Goal: Information Seeking & Learning: Learn about a topic

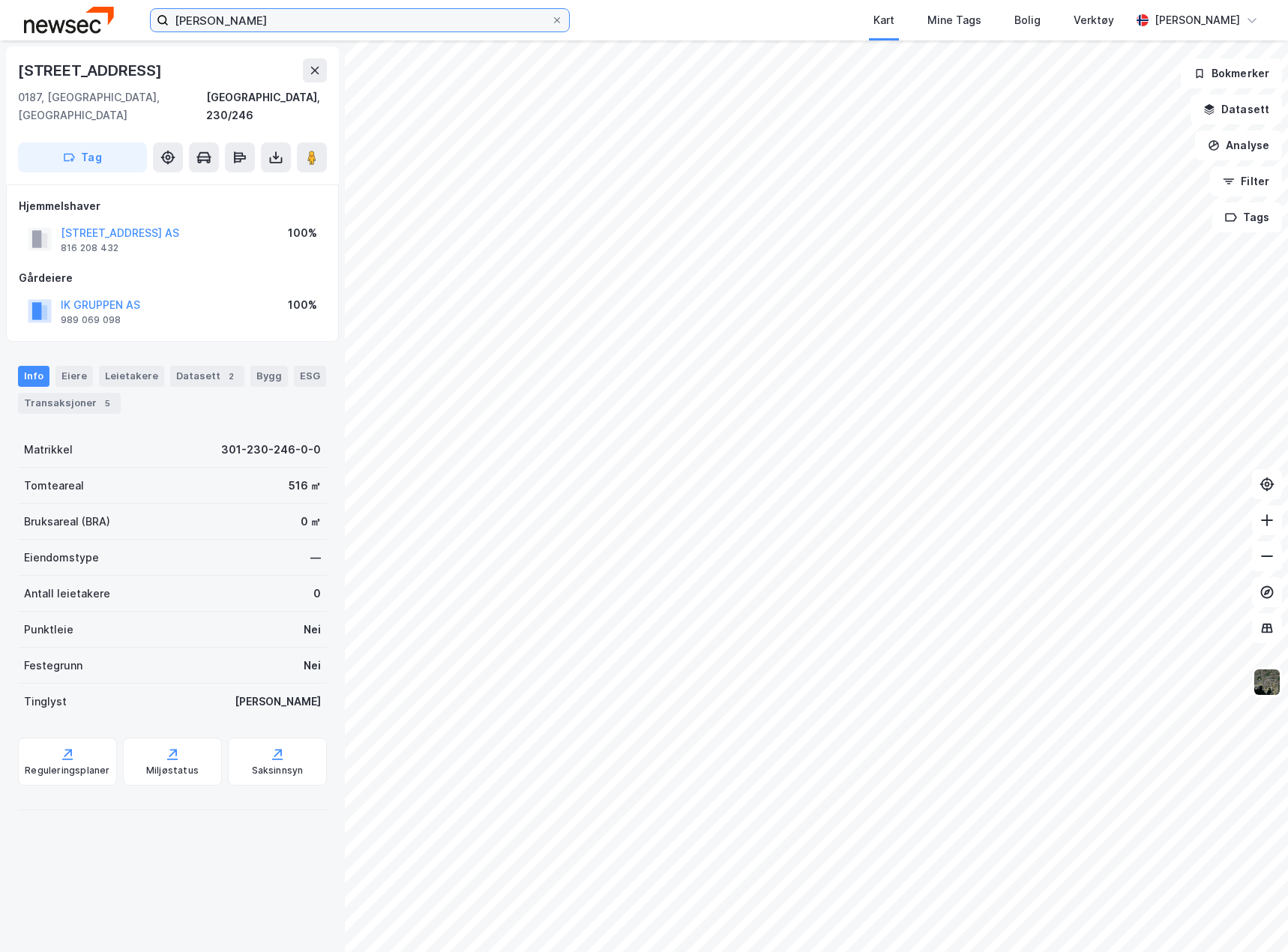
click at [213, 19] on input "denise" at bounding box center [360, 20] width 382 height 23
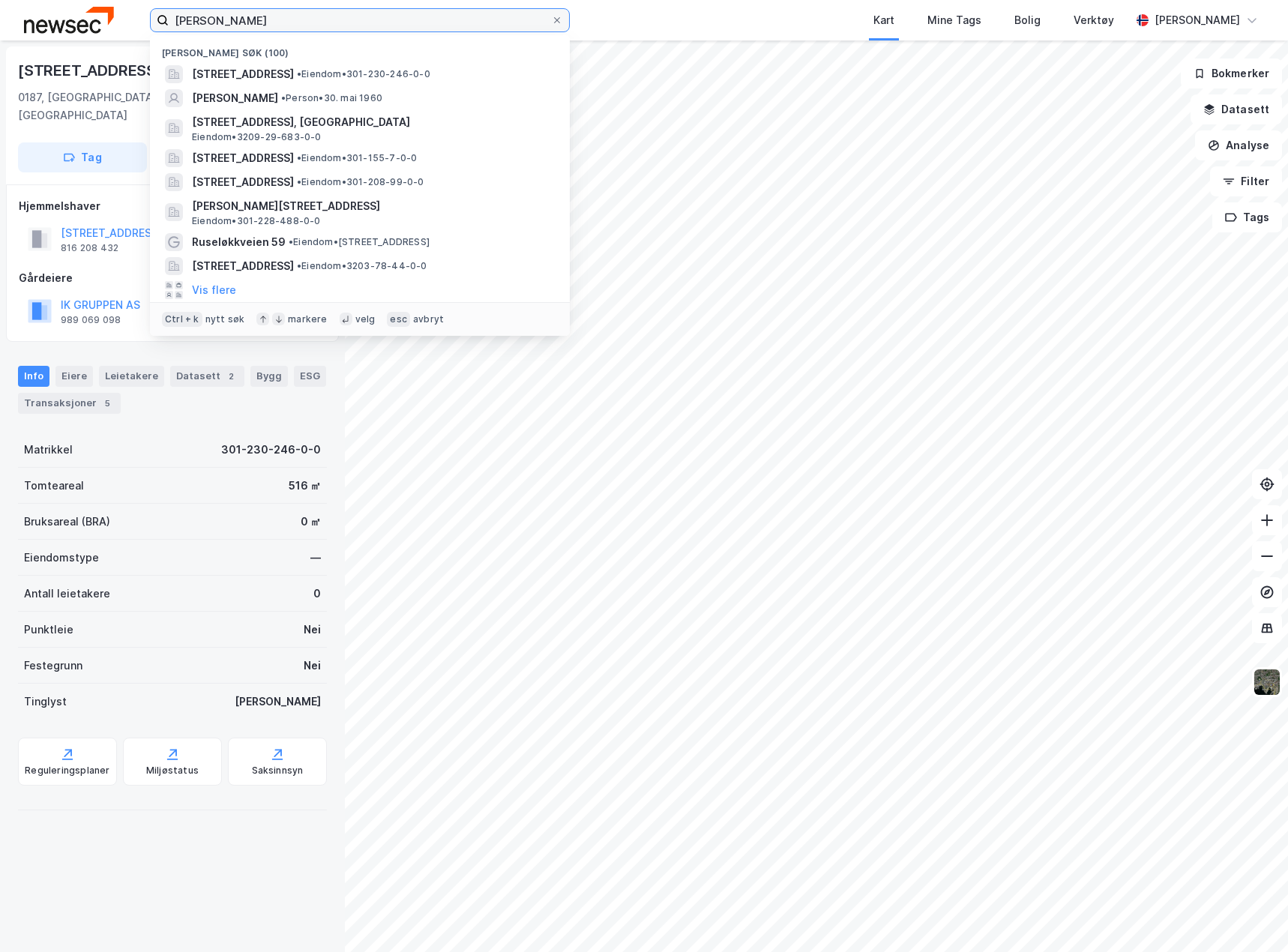
click at [213, 19] on input "denise" at bounding box center [360, 20] width 382 height 23
paste input "Sofiesgate 67 AS"
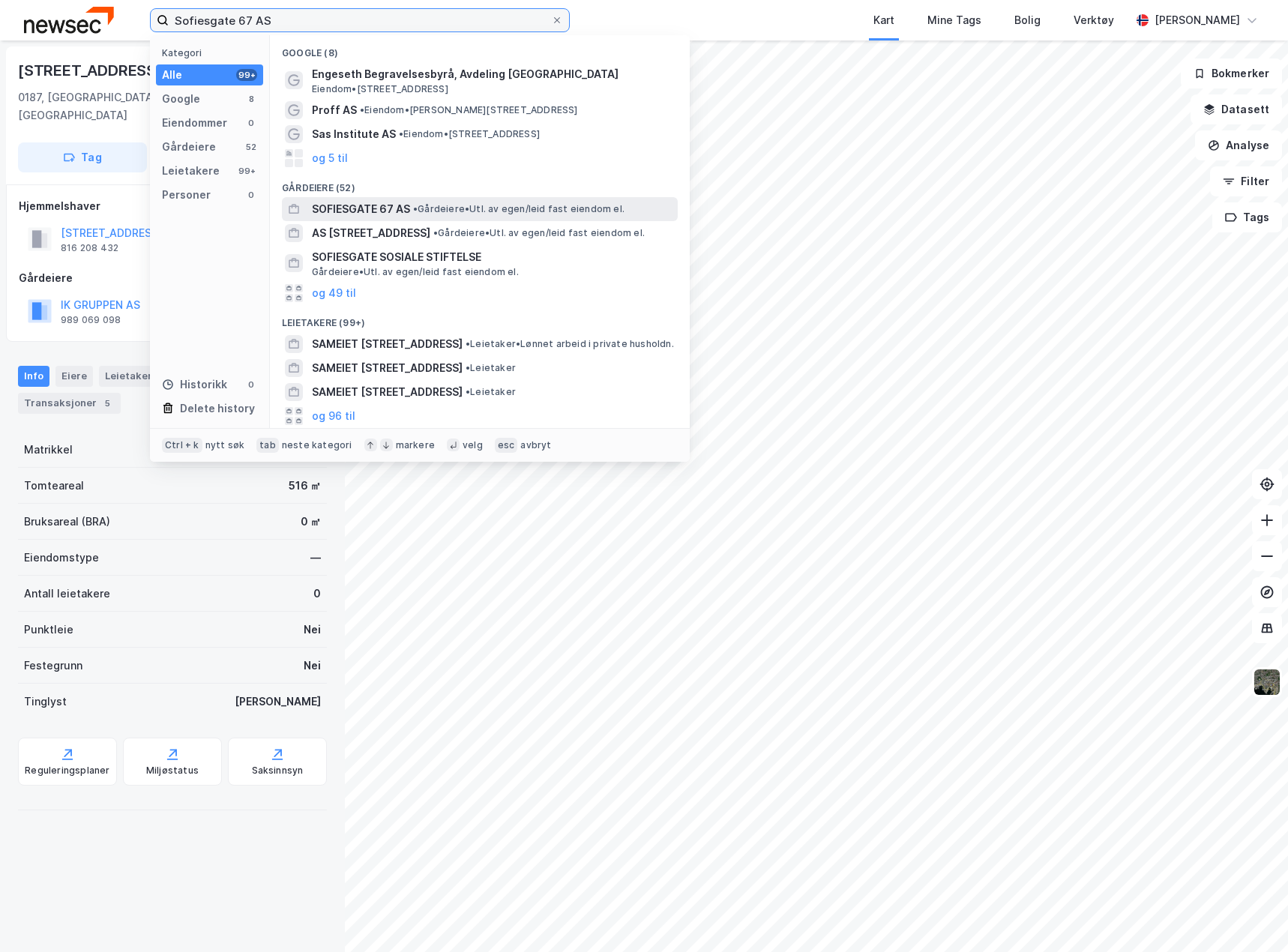
type input "Sofiesgate 67 AS"
click at [440, 205] on span "• Gårdeiere • Utl. av egen/leid fast eiendom el." at bounding box center [519, 209] width 212 height 12
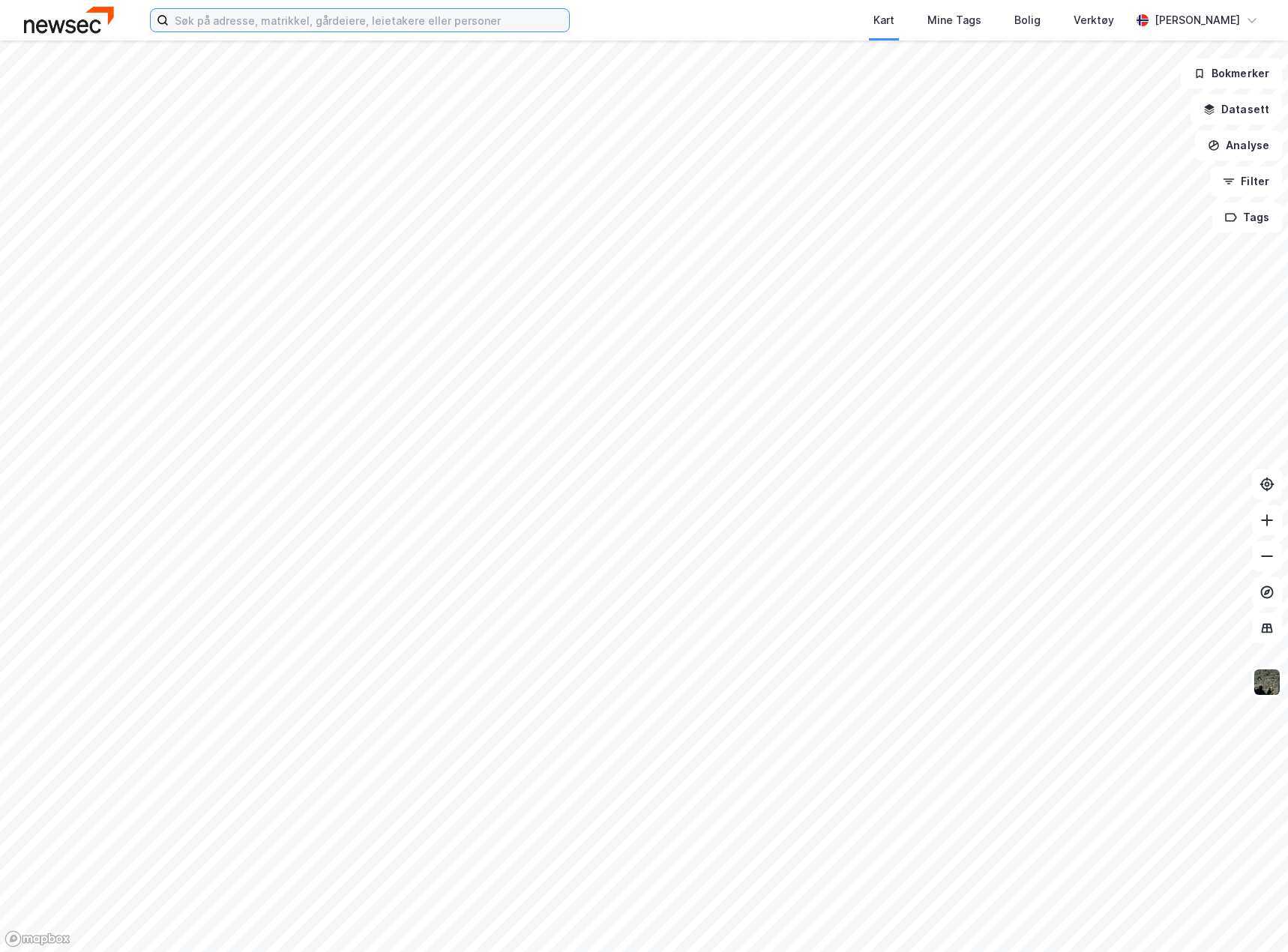
click at [241, 24] on input at bounding box center [369, 20] width 400 height 23
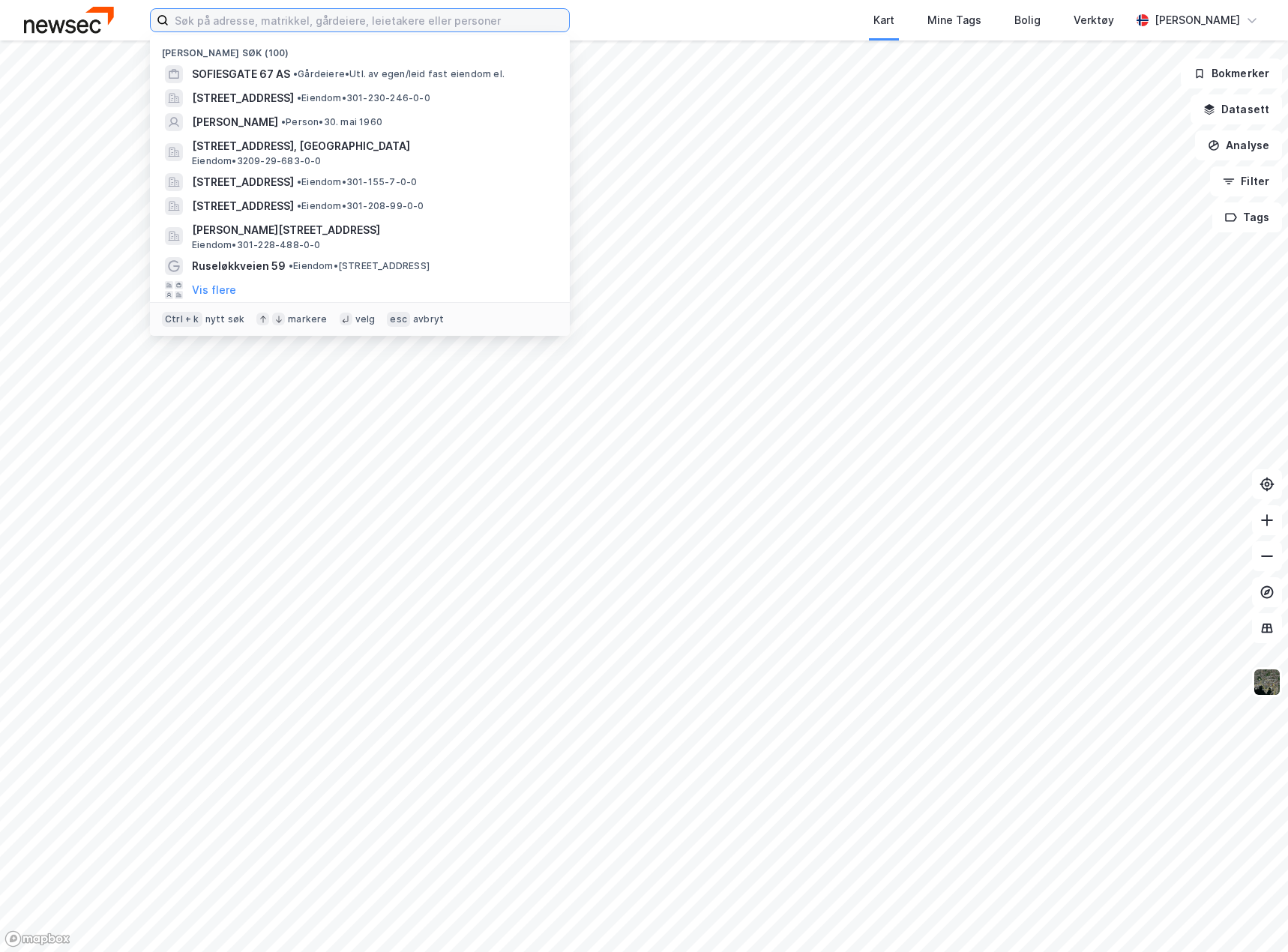
paste input "Sofiesgate 67 AS"
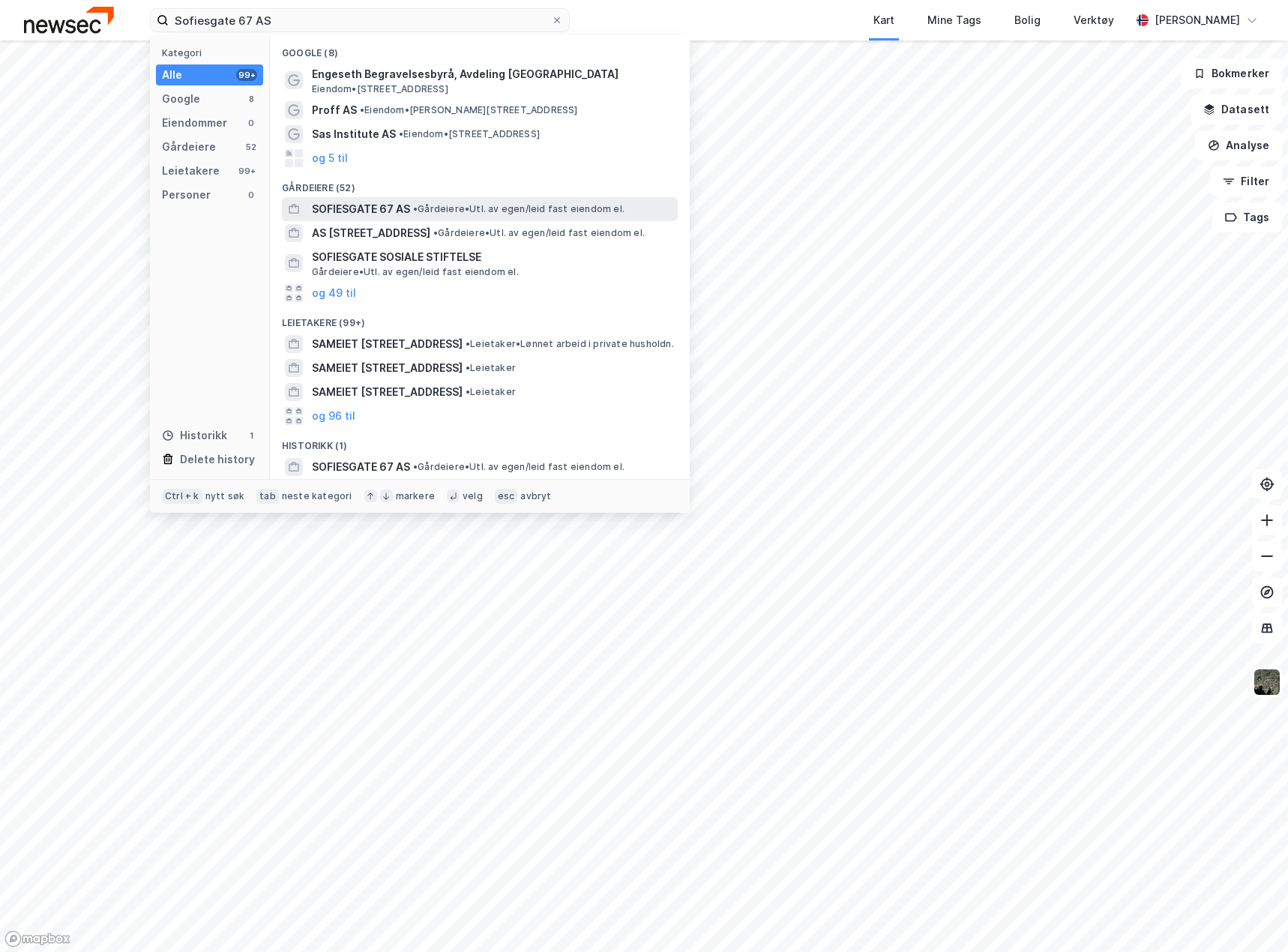
click at [418, 209] on span "•" at bounding box center [415, 208] width 4 height 11
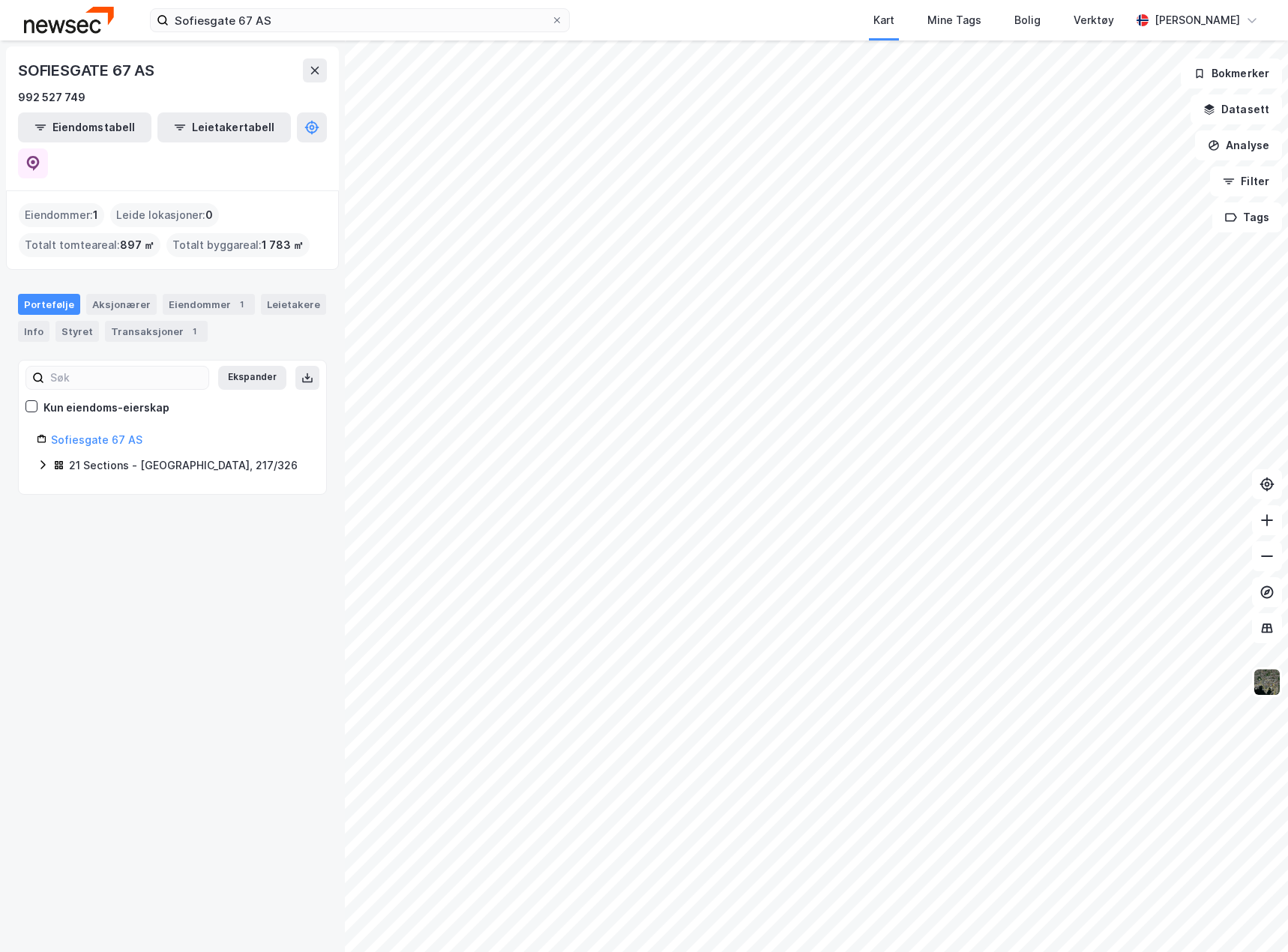
click at [59, 294] on div "Portefølje" at bounding box center [49, 304] width 62 height 21
click at [40, 459] on icon at bounding box center [43, 465] width 12 height 12
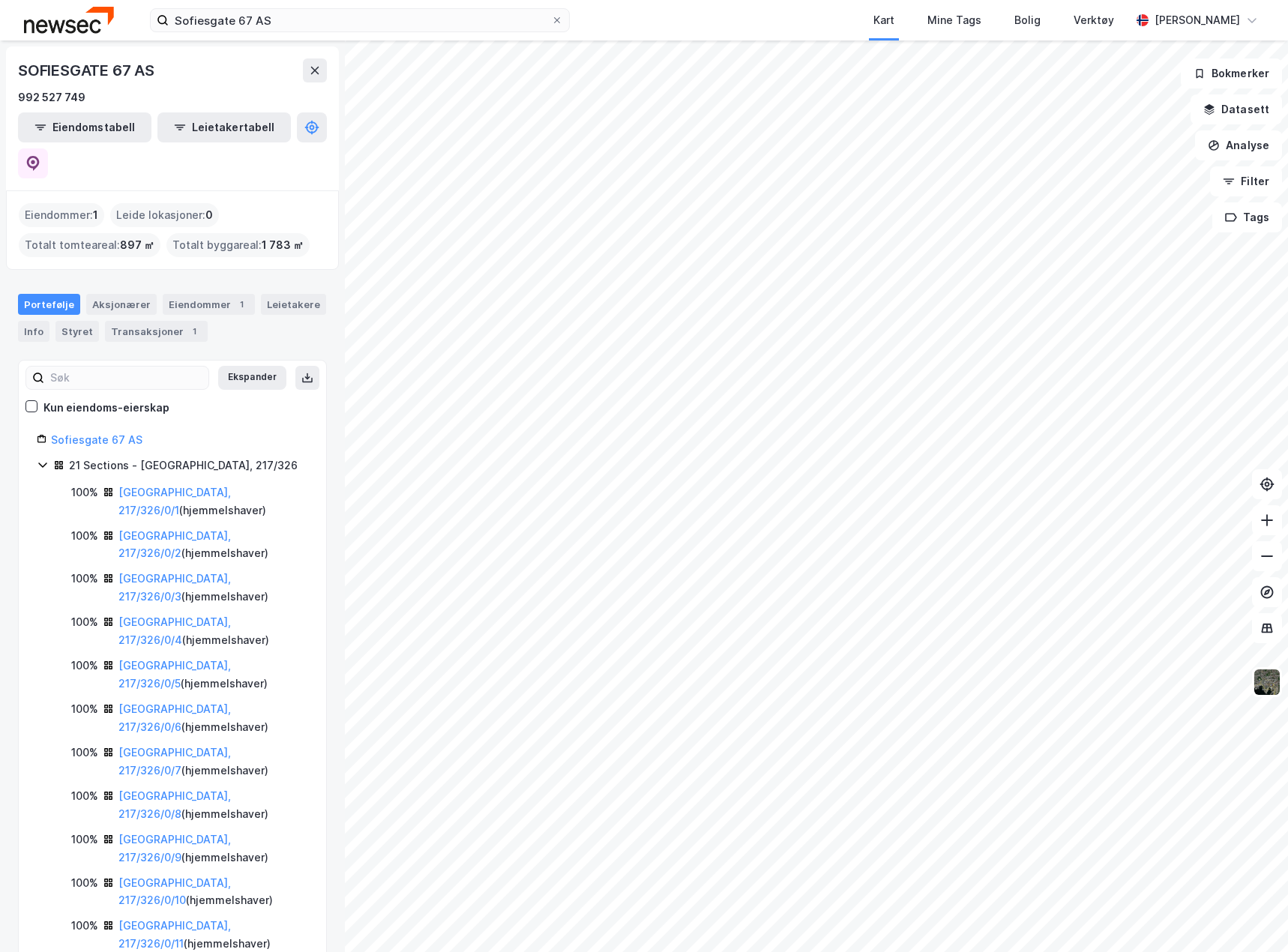
click at [40, 459] on icon at bounding box center [43, 465] width 12 height 12
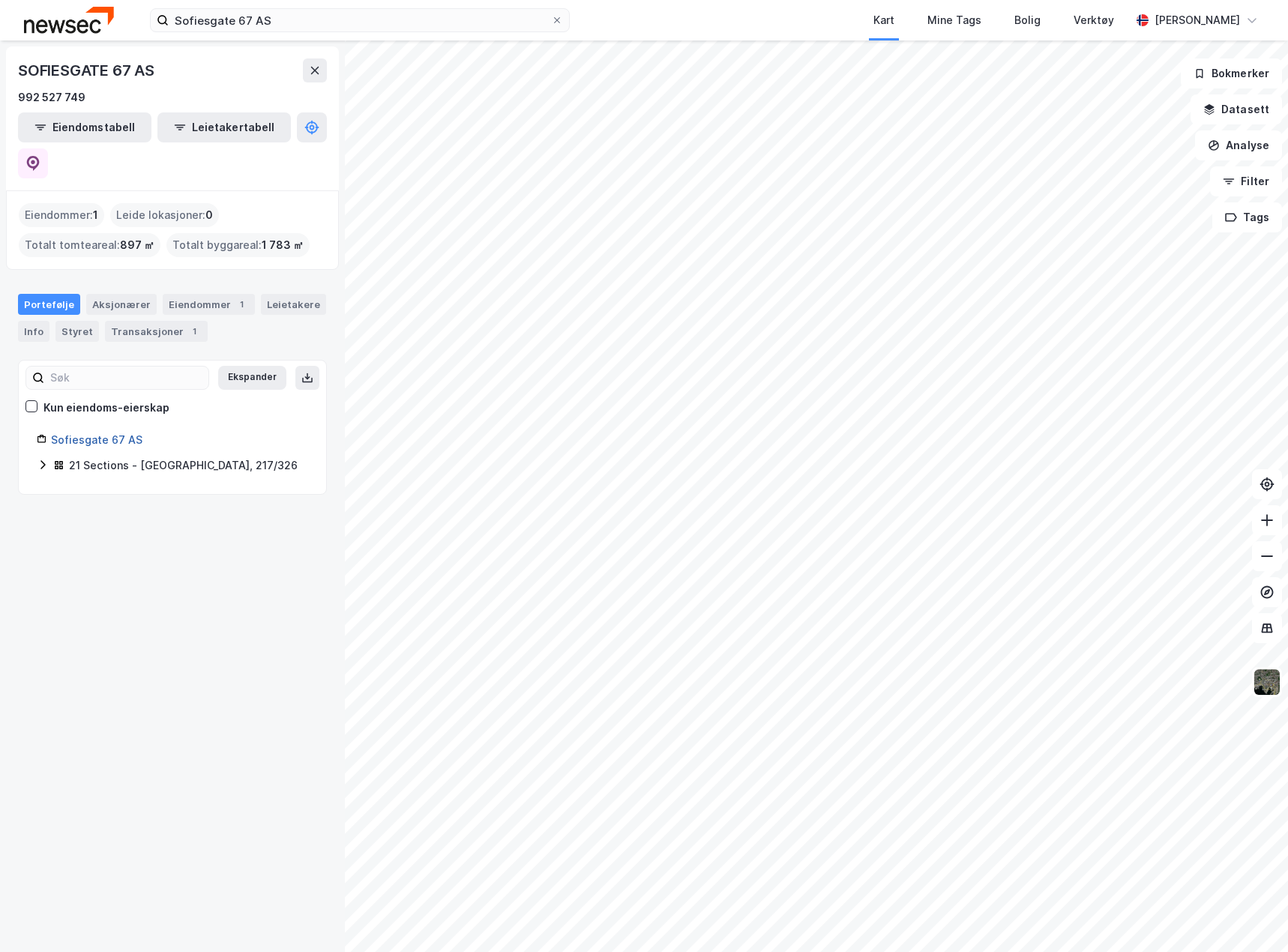
click at [117, 434] on link "Sofiesgate 67 AS" at bounding box center [97, 439] width 92 height 13
click at [103, 456] on div "21 Sections - [GEOGRAPHIC_DATA], 217/326" at bounding box center [183, 465] width 229 height 18
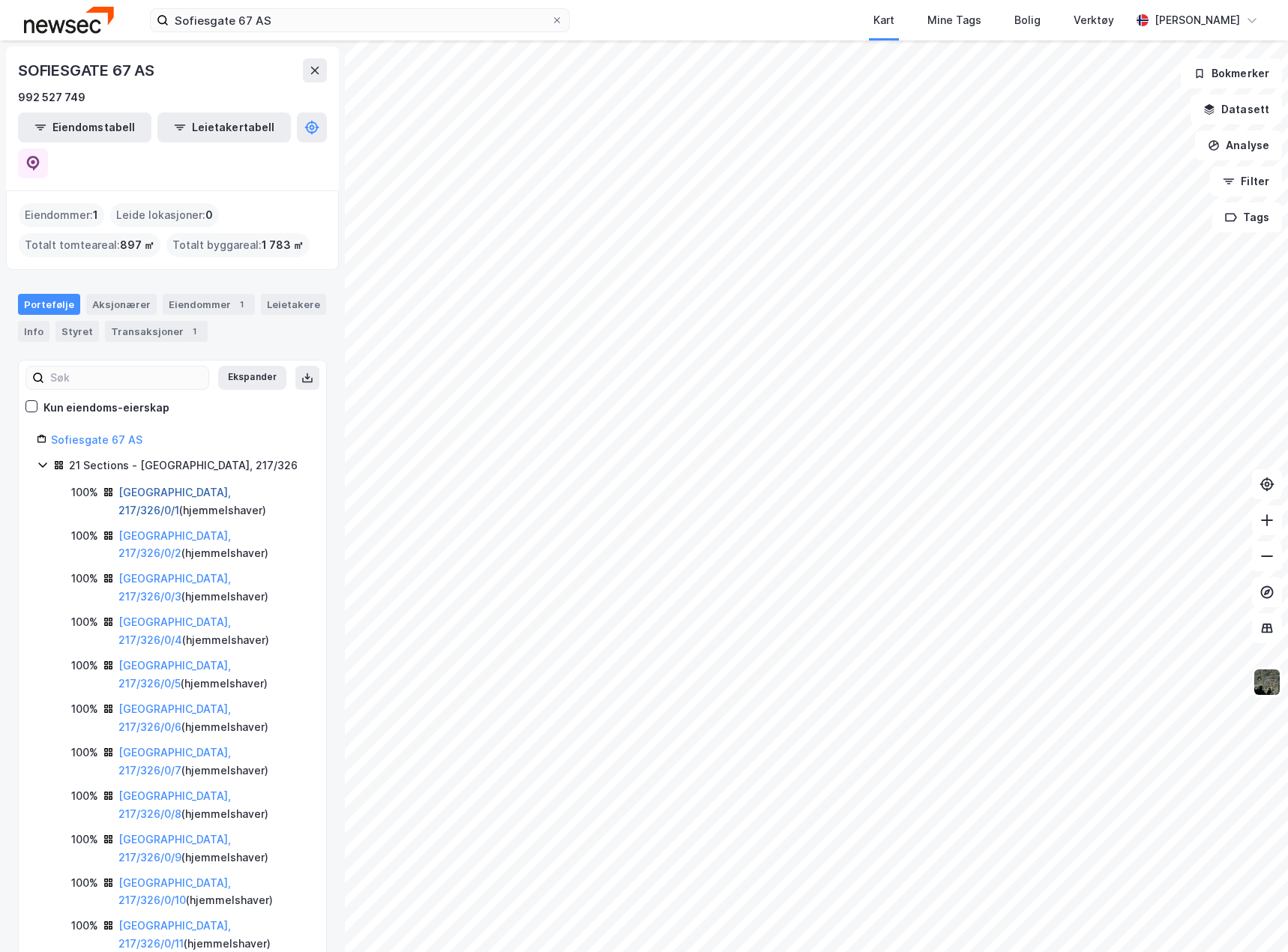
click at [150, 486] on link "[GEOGRAPHIC_DATA], 217/326/0/1" at bounding box center [175, 501] width 113 height 31
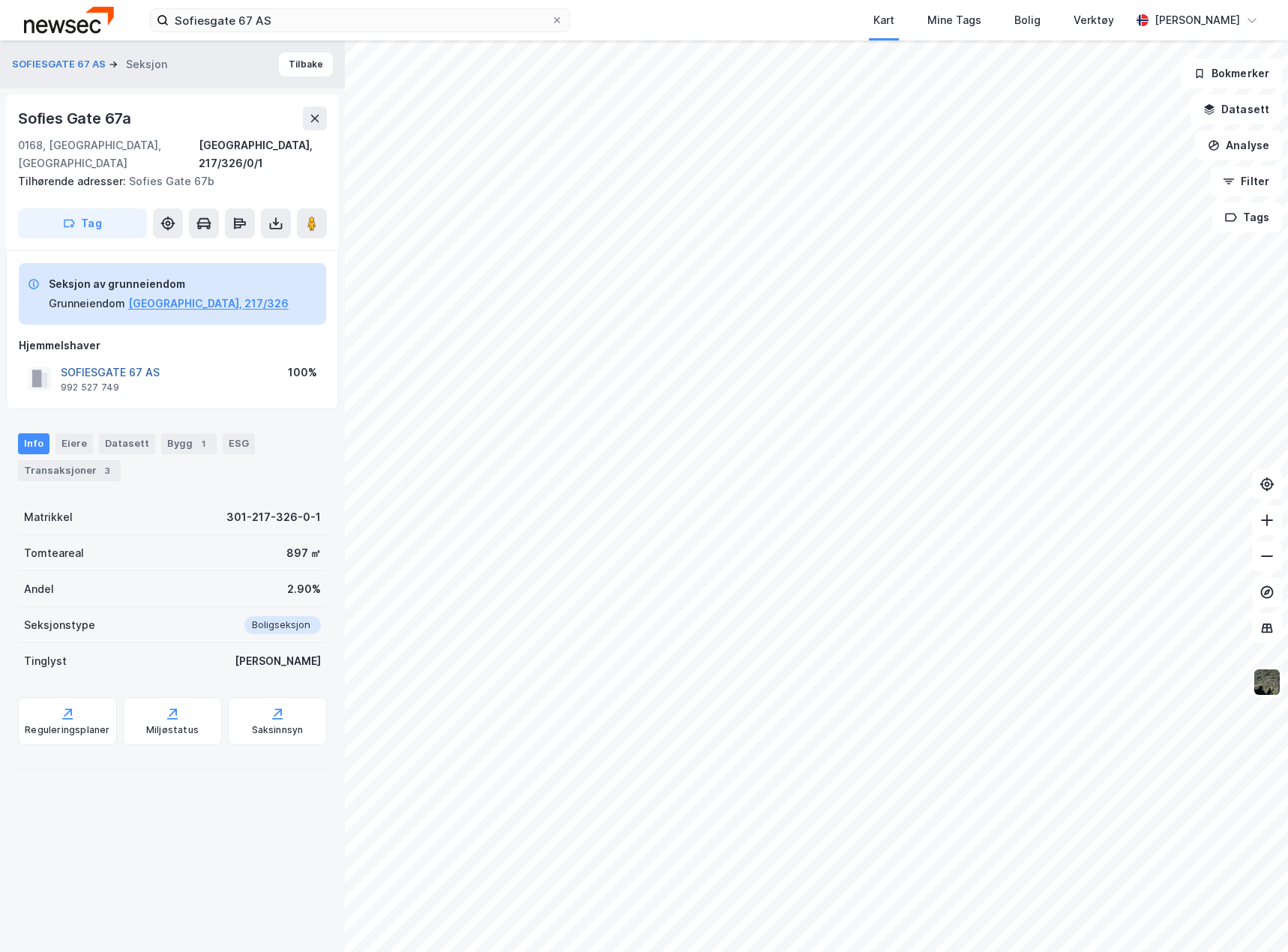
click at [0, 0] on button "SOFIESGATE 67 AS" at bounding box center [0, 0] width 0 height 0
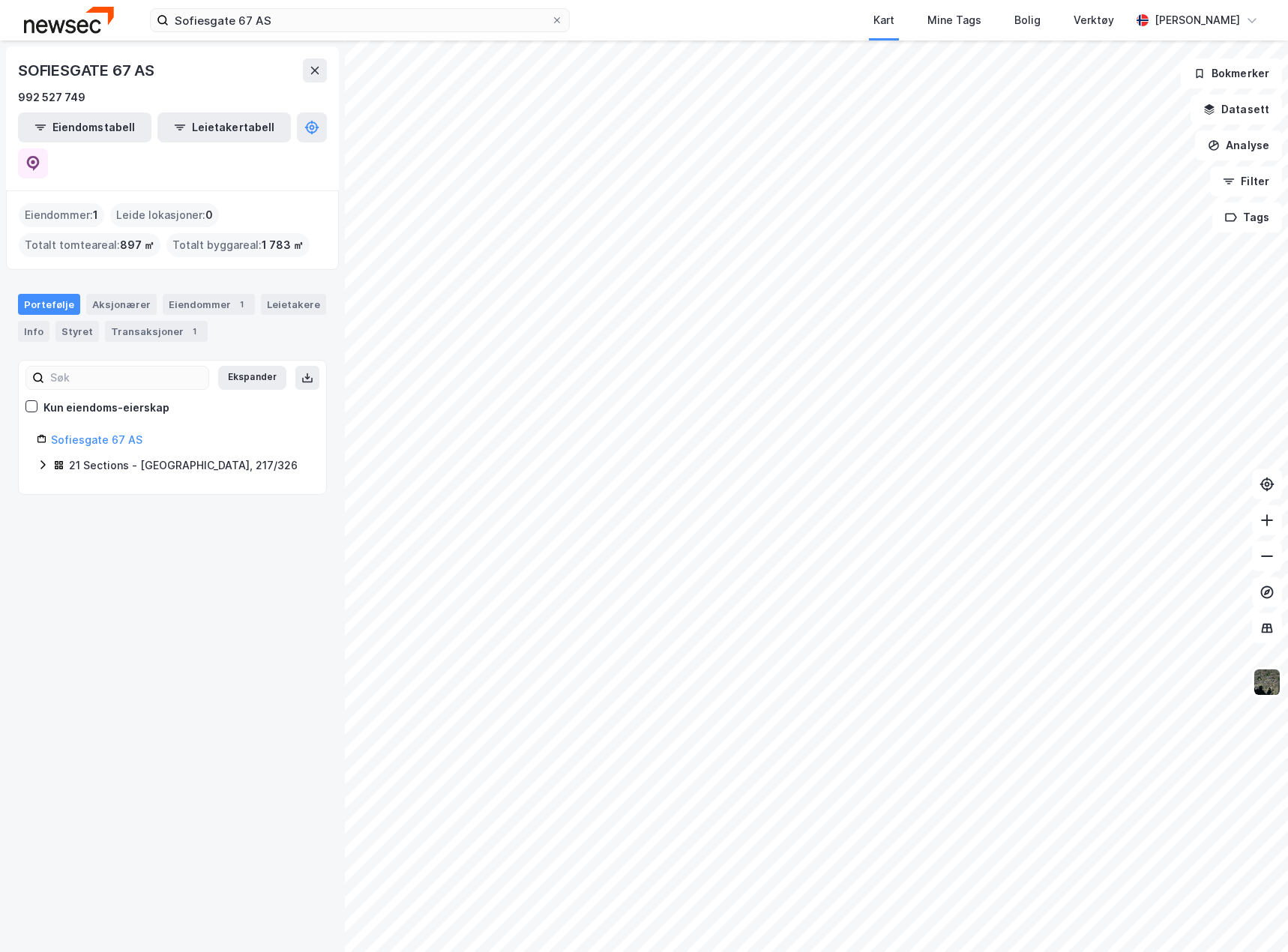
click at [50, 456] on div "21 Sections - [GEOGRAPHIC_DATA], 217/326" at bounding box center [172, 465] width 271 height 19
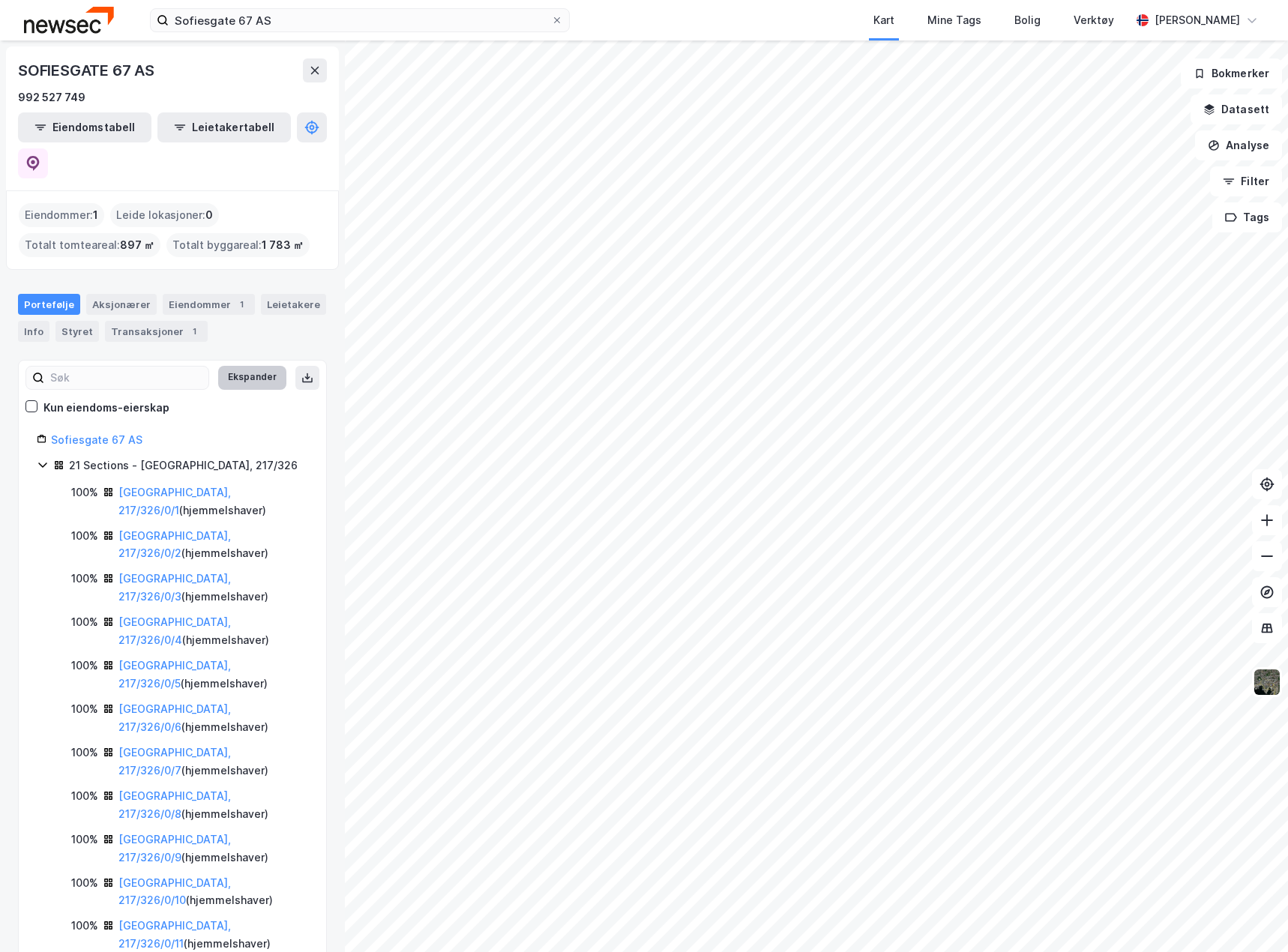
click at [252, 366] on button "Ekspander" at bounding box center [252, 377] width 68 height 24
click at [252, 366] on button "Minimer" at bounding box center [258, 377] width 56 height 24
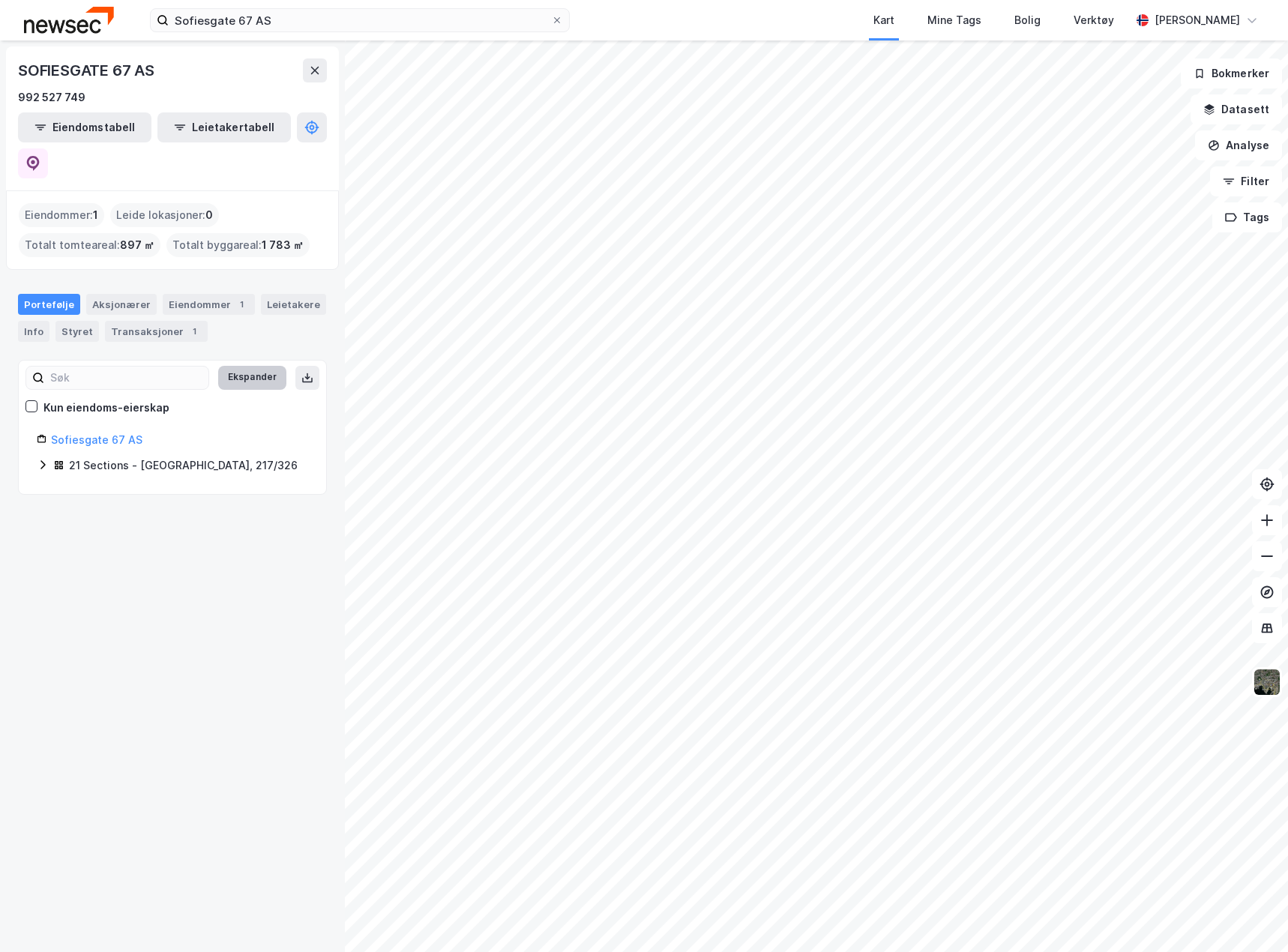
click at [252, 366] on button "Ekspander" at bounding box center [252, 377] width 68 height 24
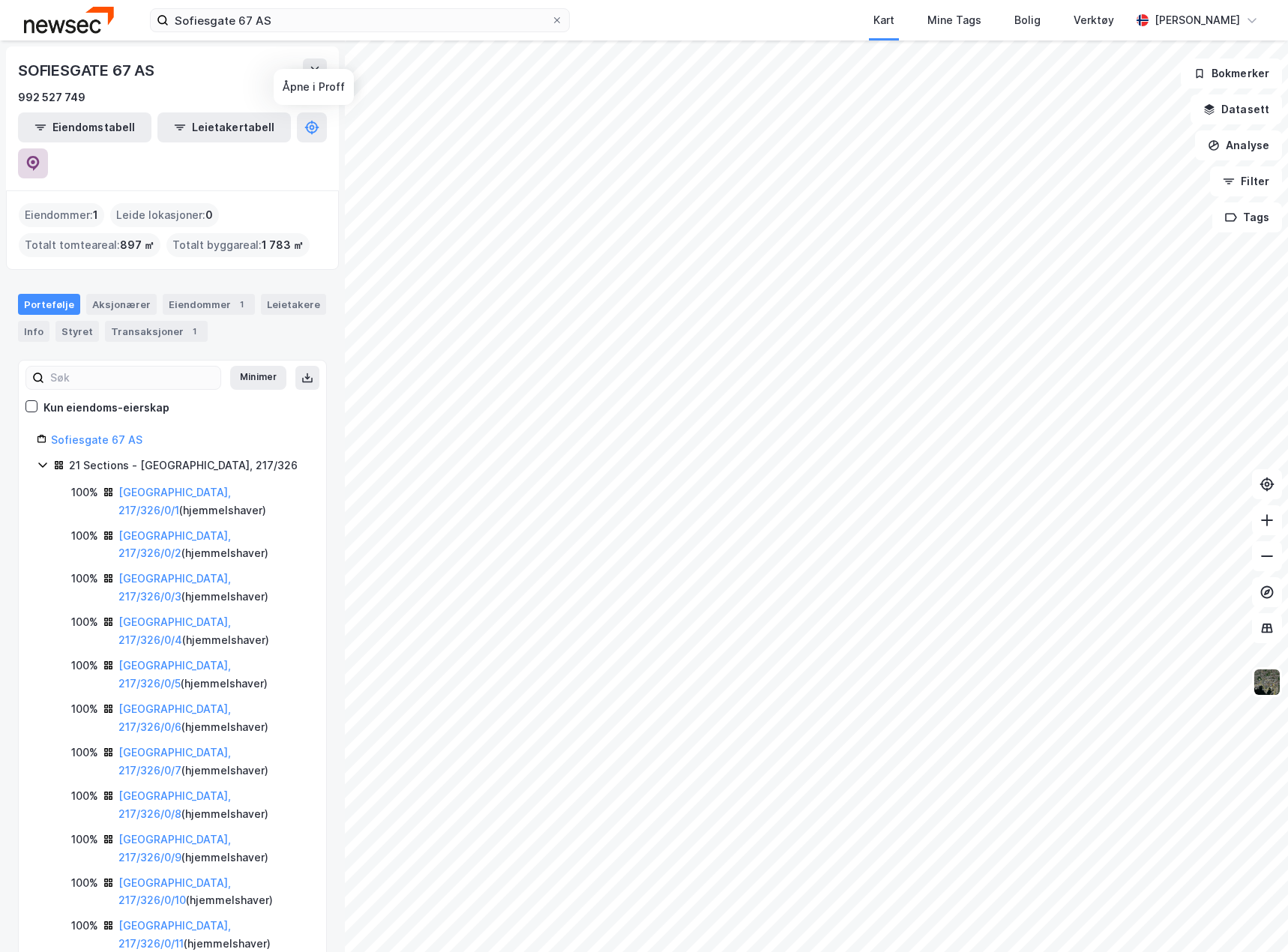
click at [40, 156] on icon at bounding box center [33, 164] width 15 height 15
click at [321, 72] on button at bounding box center [314, 71] width 24 height 24
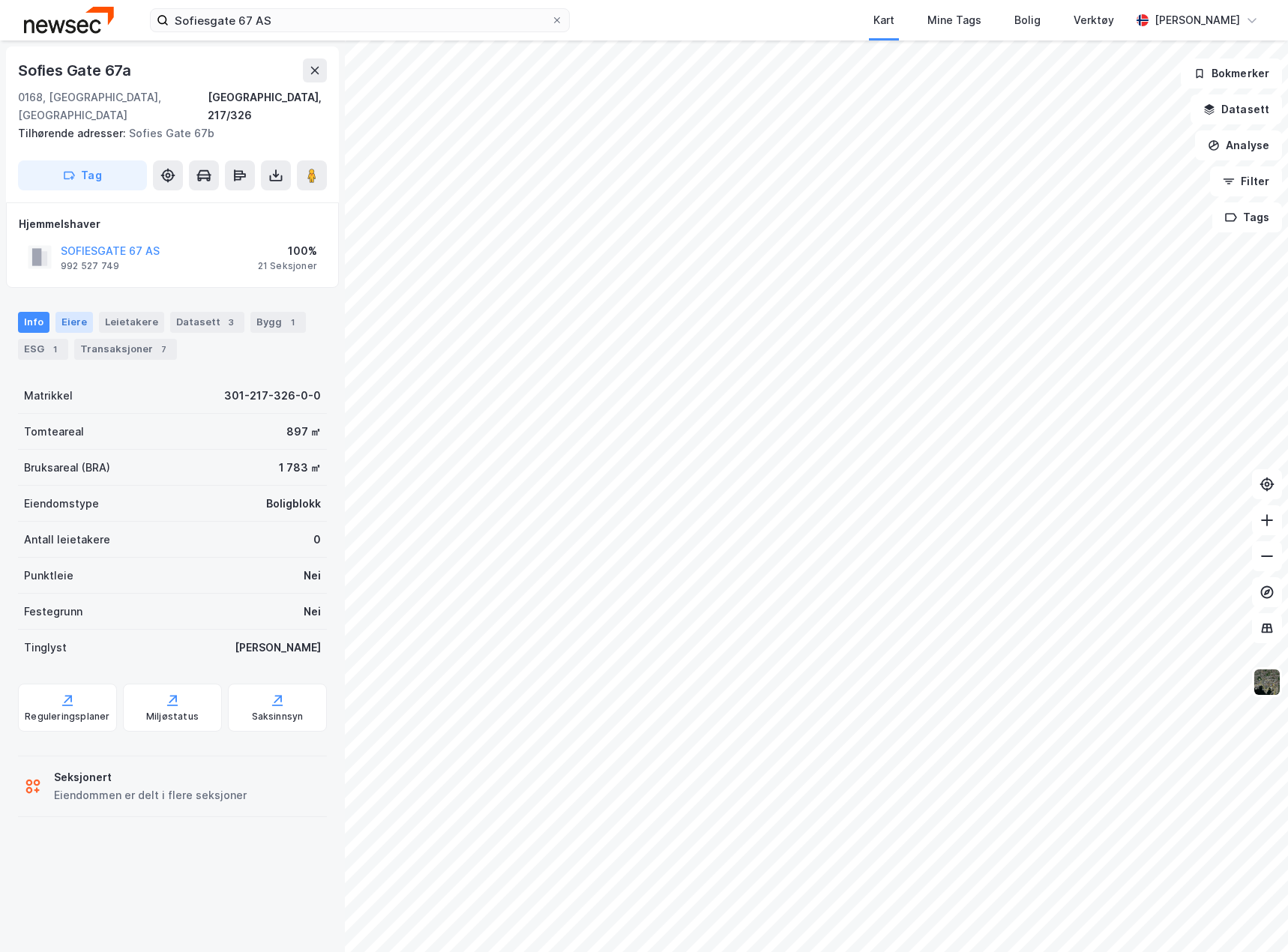
click at [63, 312] on div "Eiere" at bounding box center [74, 322] width 38 height 21
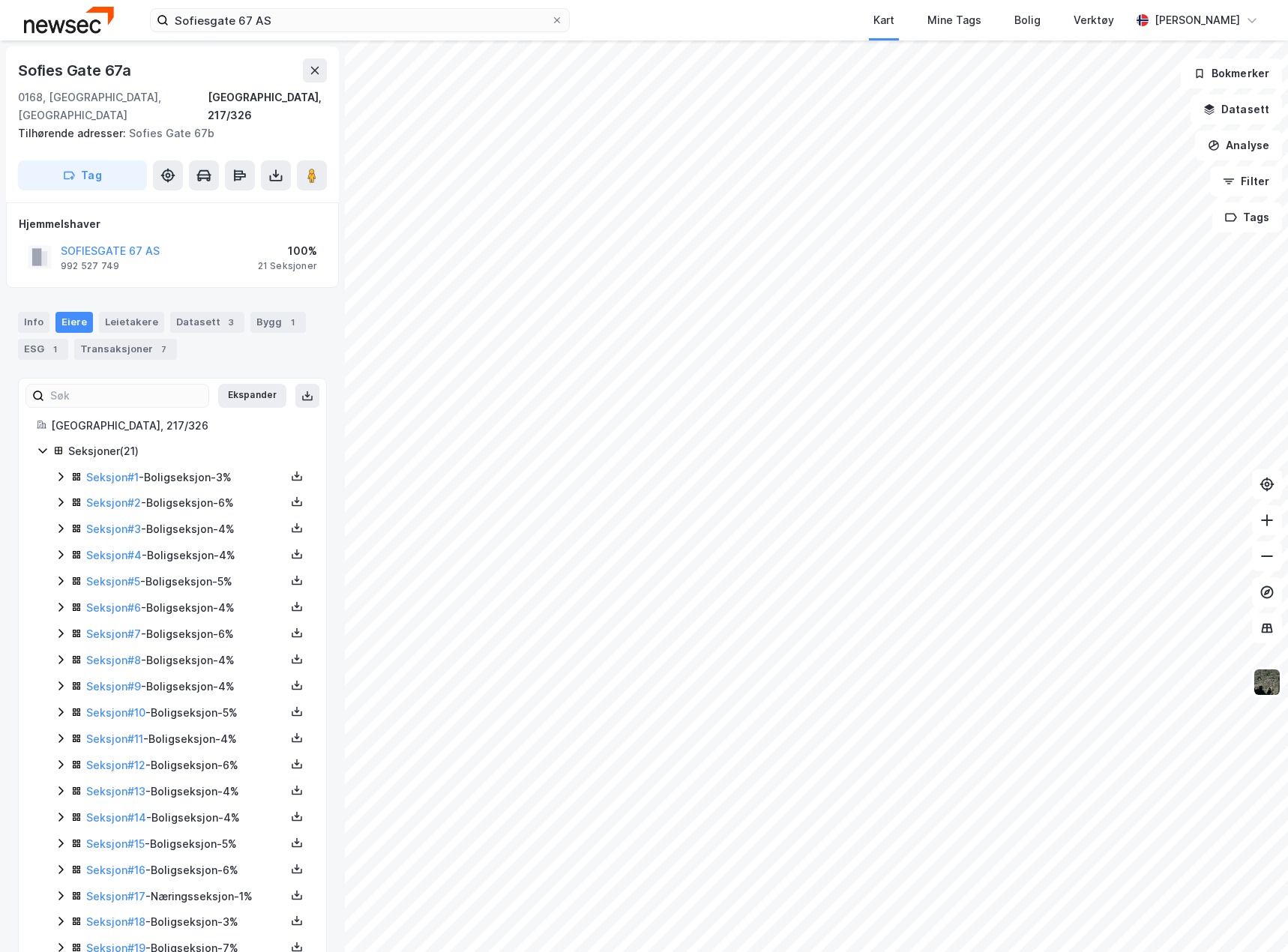
click at [57, 471] on icon at bounding box center [60, 476] width 12 height 12
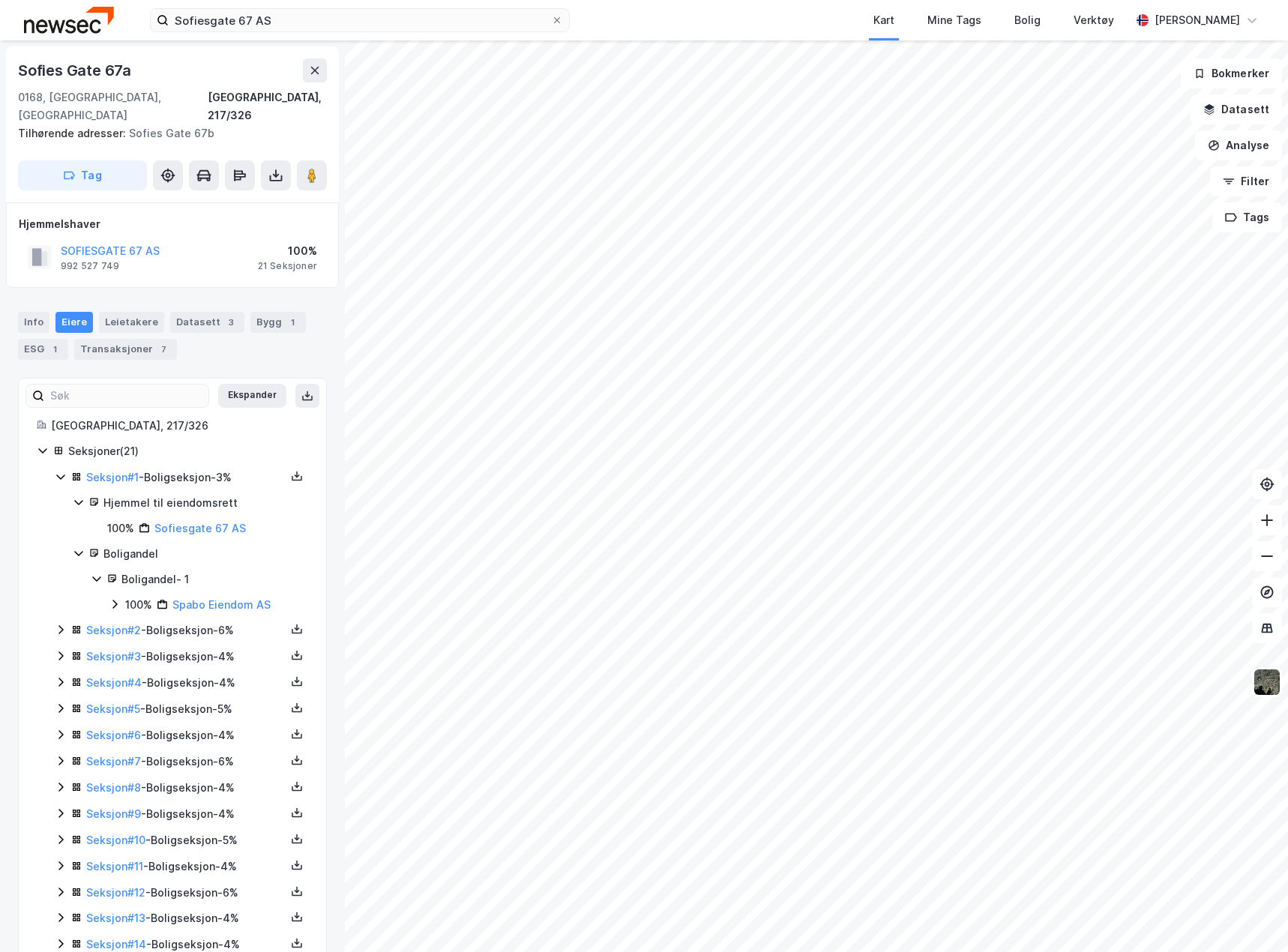
click at [57, 471] on icon at bounding box center [60, 476] width 12 height 12
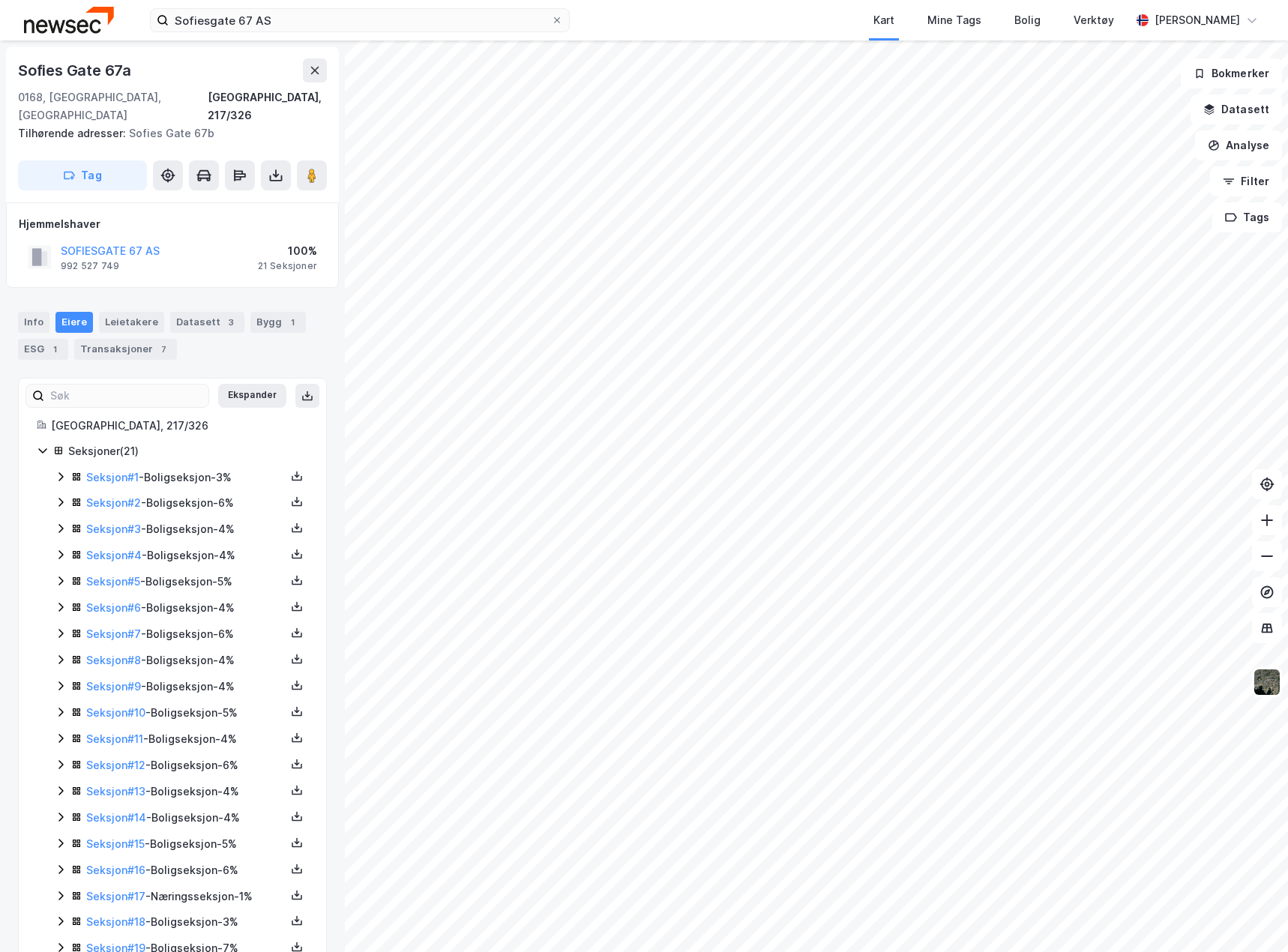
click at [62, 471] on icon at bounding box center [60, 476] width 12 height 12
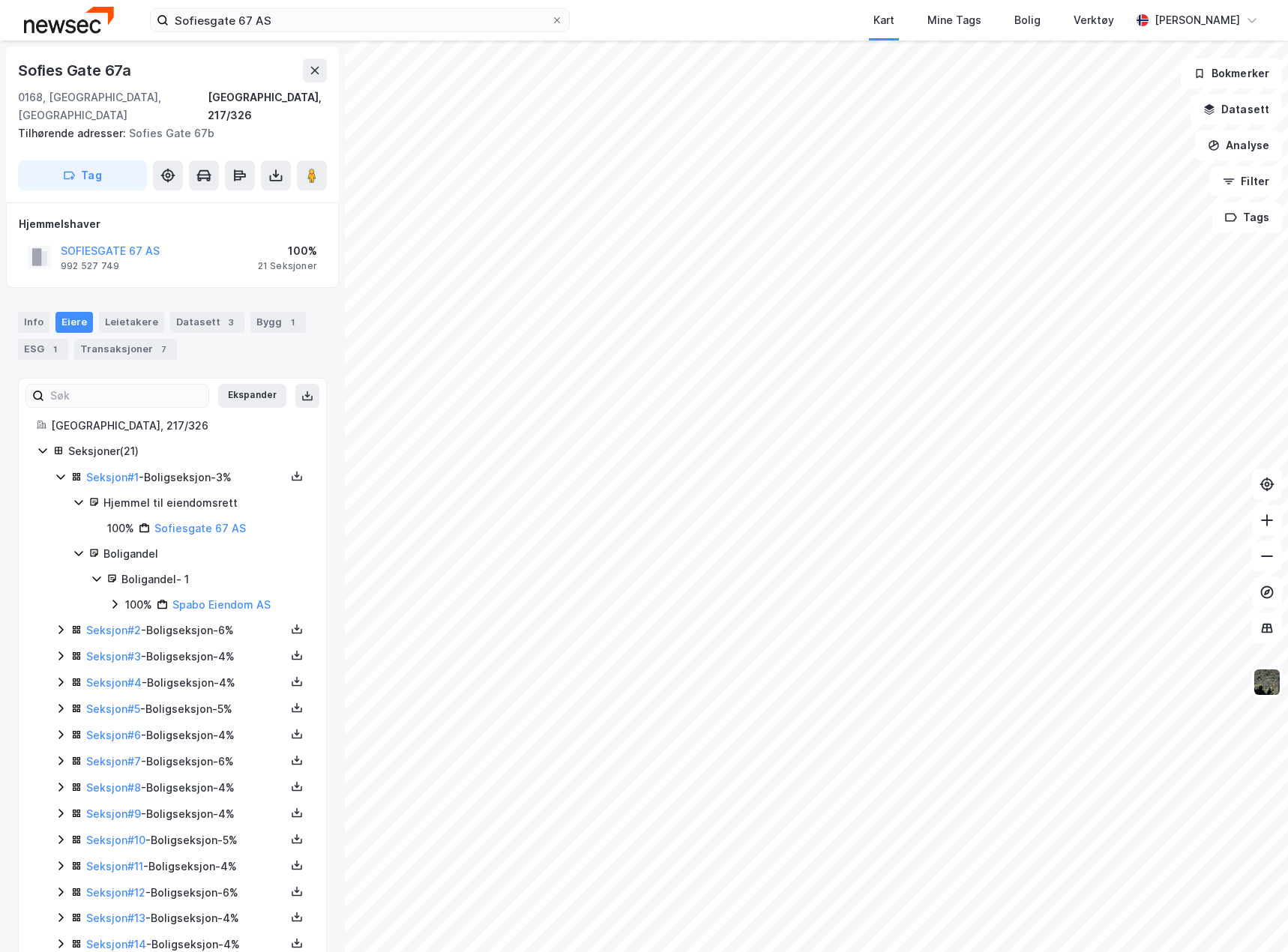
click at [62, 471] on icon at bounding box center [60, 476] width 12 height 12
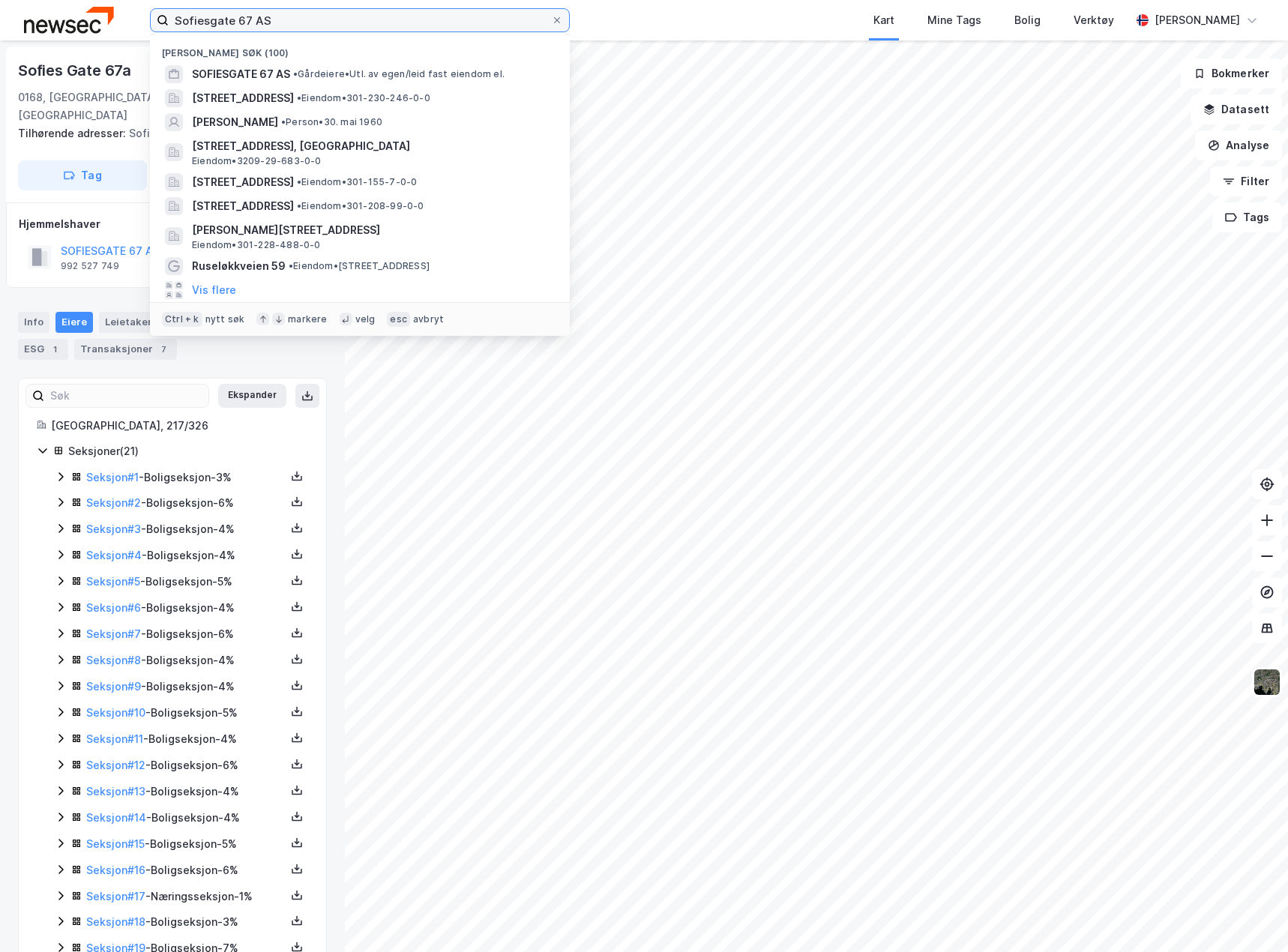
click at [309, 21] on input "Sofiesgate 67 AS" at bounding box center [360, 20] width 382 height 23
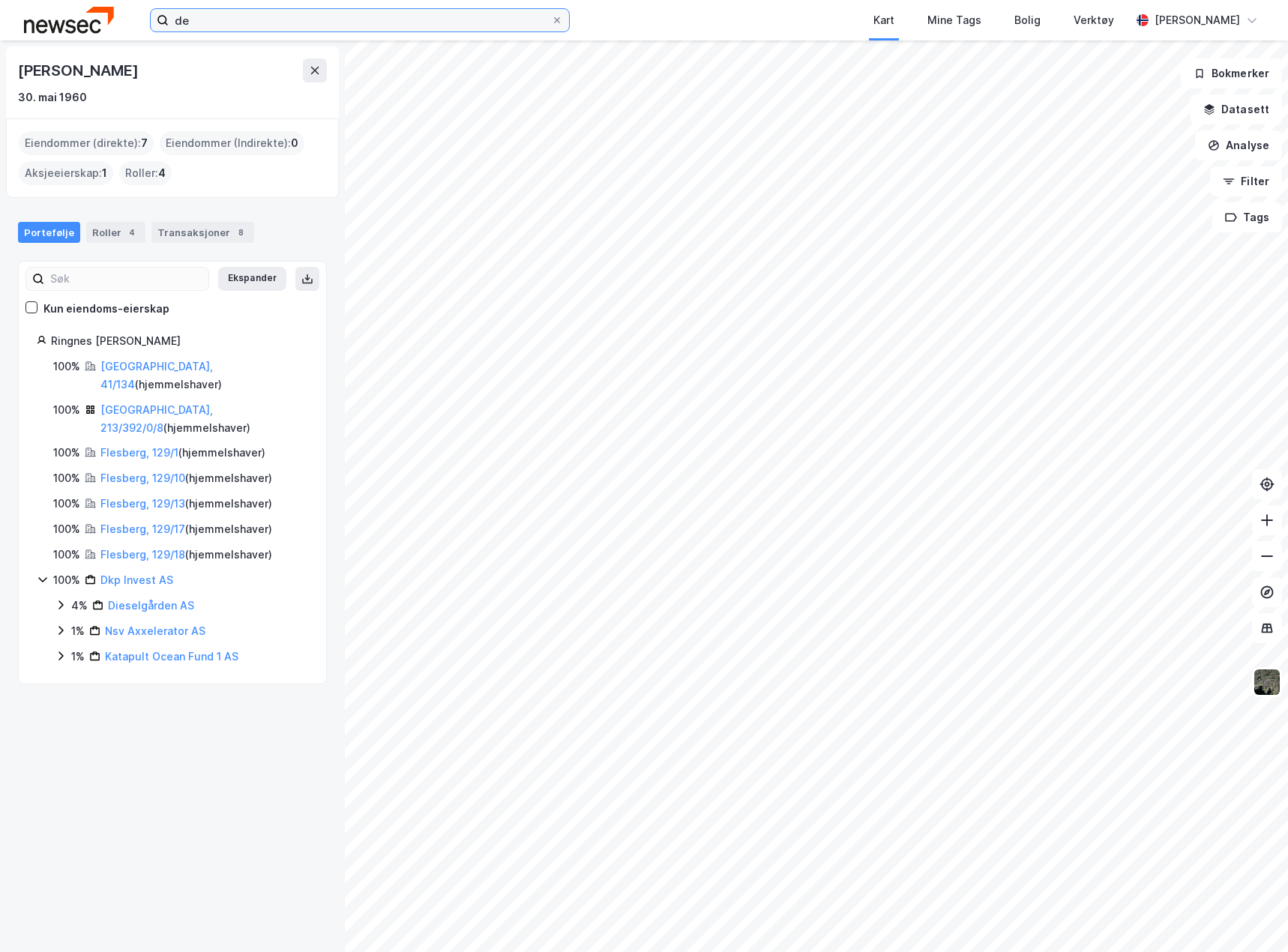
click at [287, 18] on input "de" at bounding box center [360, 20] width 382 height 23
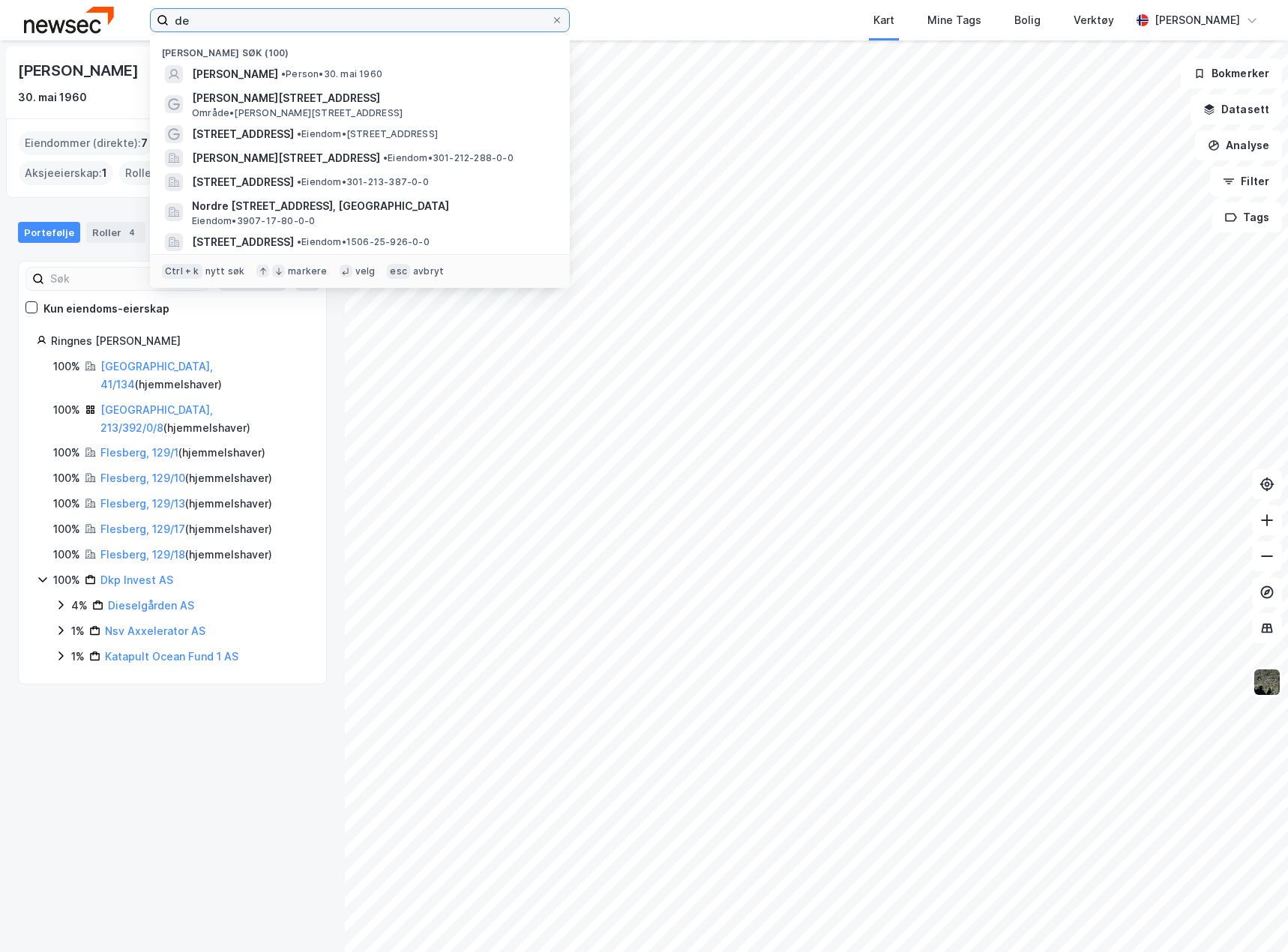
click at [287, 18] on input "de" at bounding box center [360, 20] width 382 height 23
click at [234, 14] on input "de" at bounding box center [360, 20] width 382 height 23
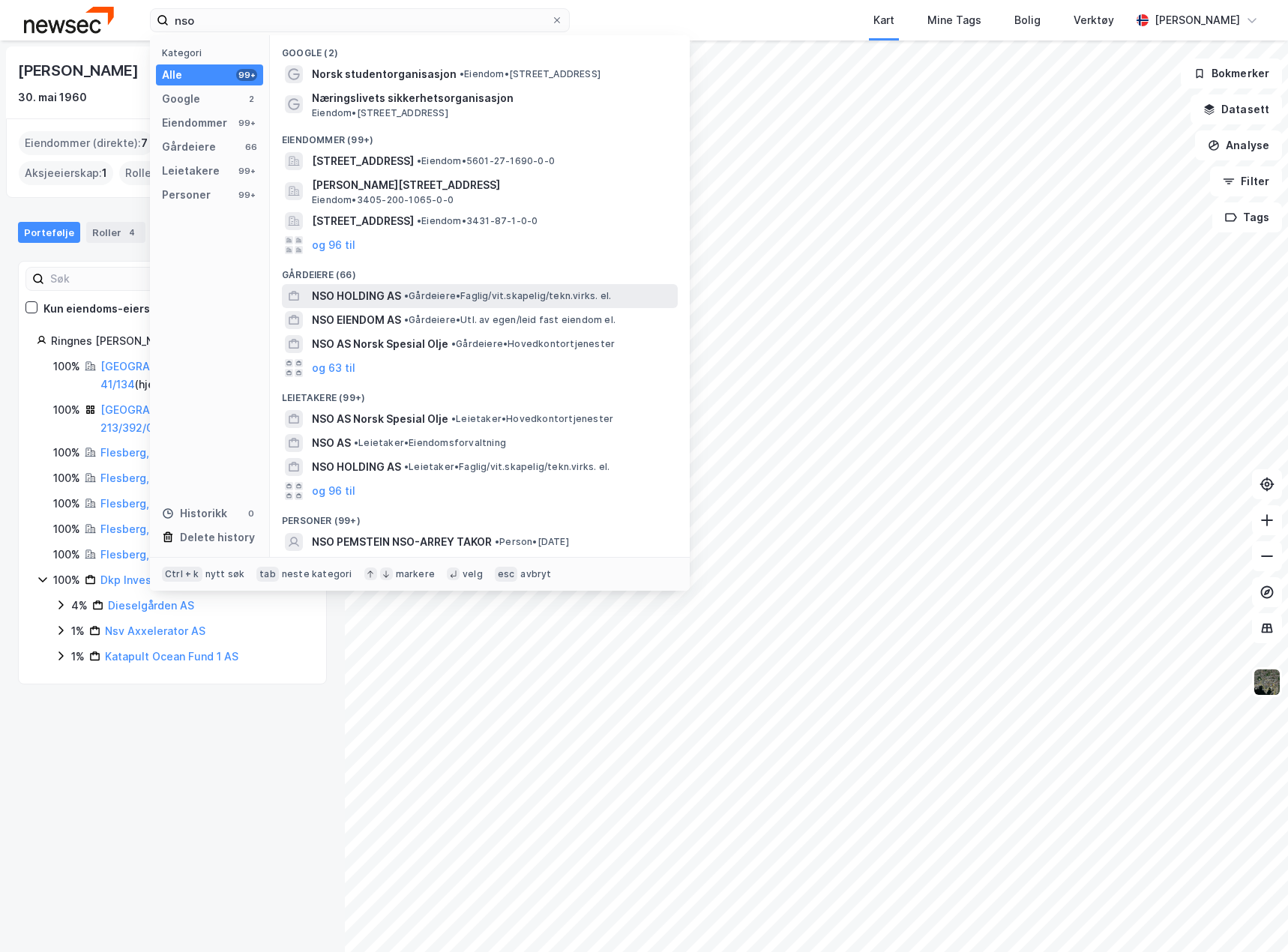
click at [428, 303] on div "NSO HOLDING AS • Gårdeiere • Faglig/vit.skapelig/tekn.virks. el." at bounding box center [493, 296] width 363 height 18
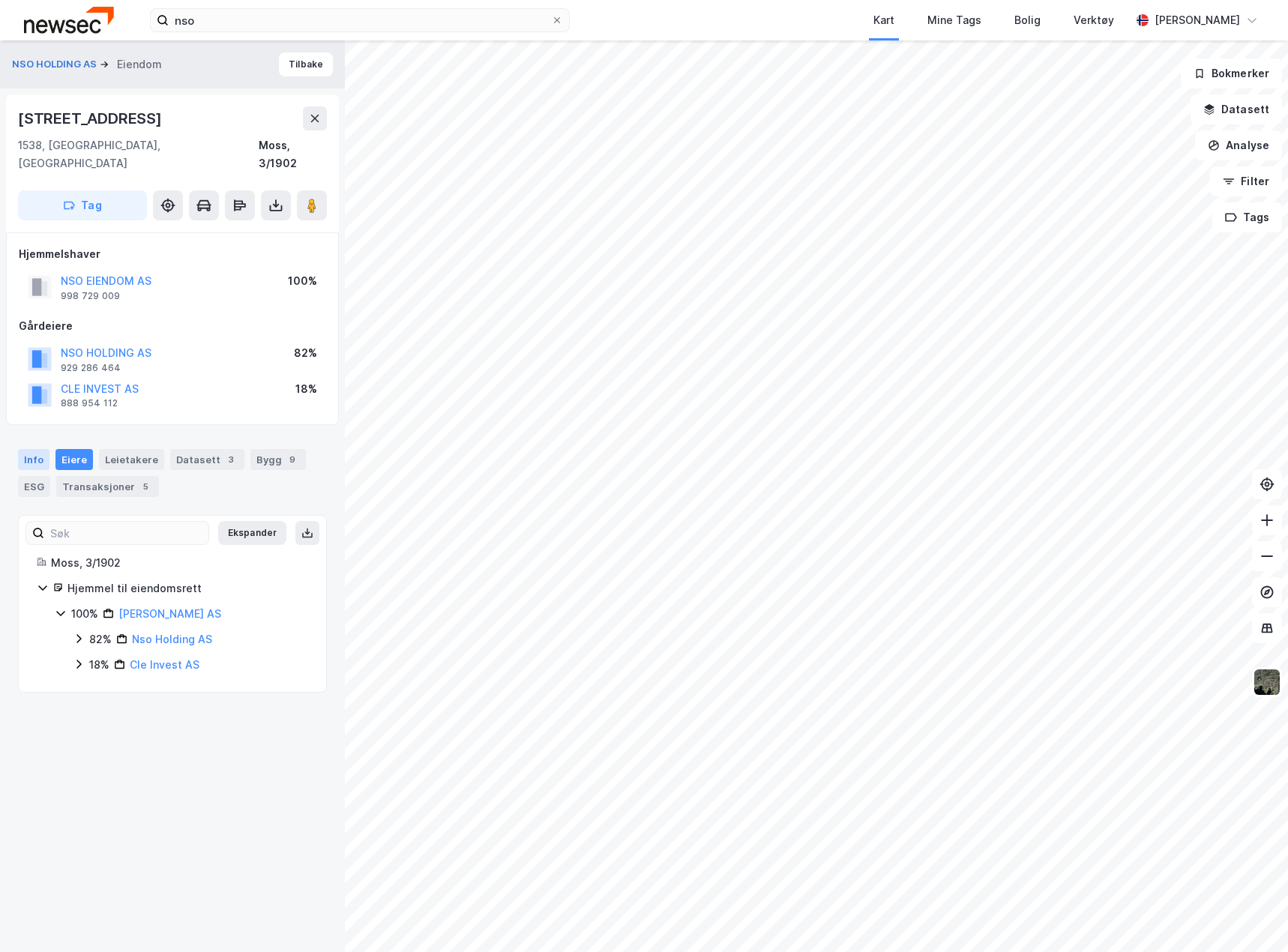
click at [35, 449] on div "Info" at bounding box center [33, 459] width 31 height 21
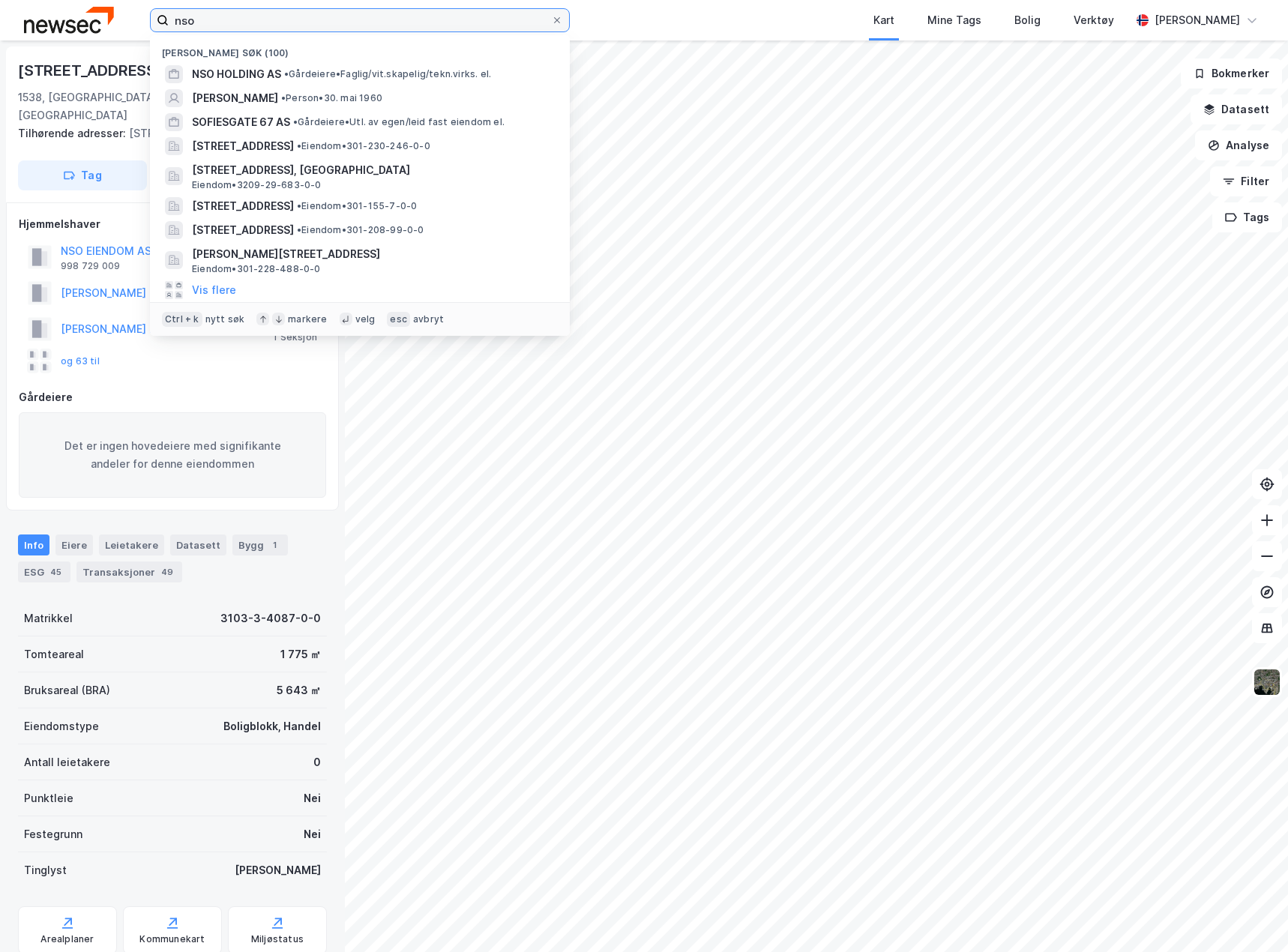
click at [297, 25] on input "nso" at bounding box center [360, 20] width 382 height 23
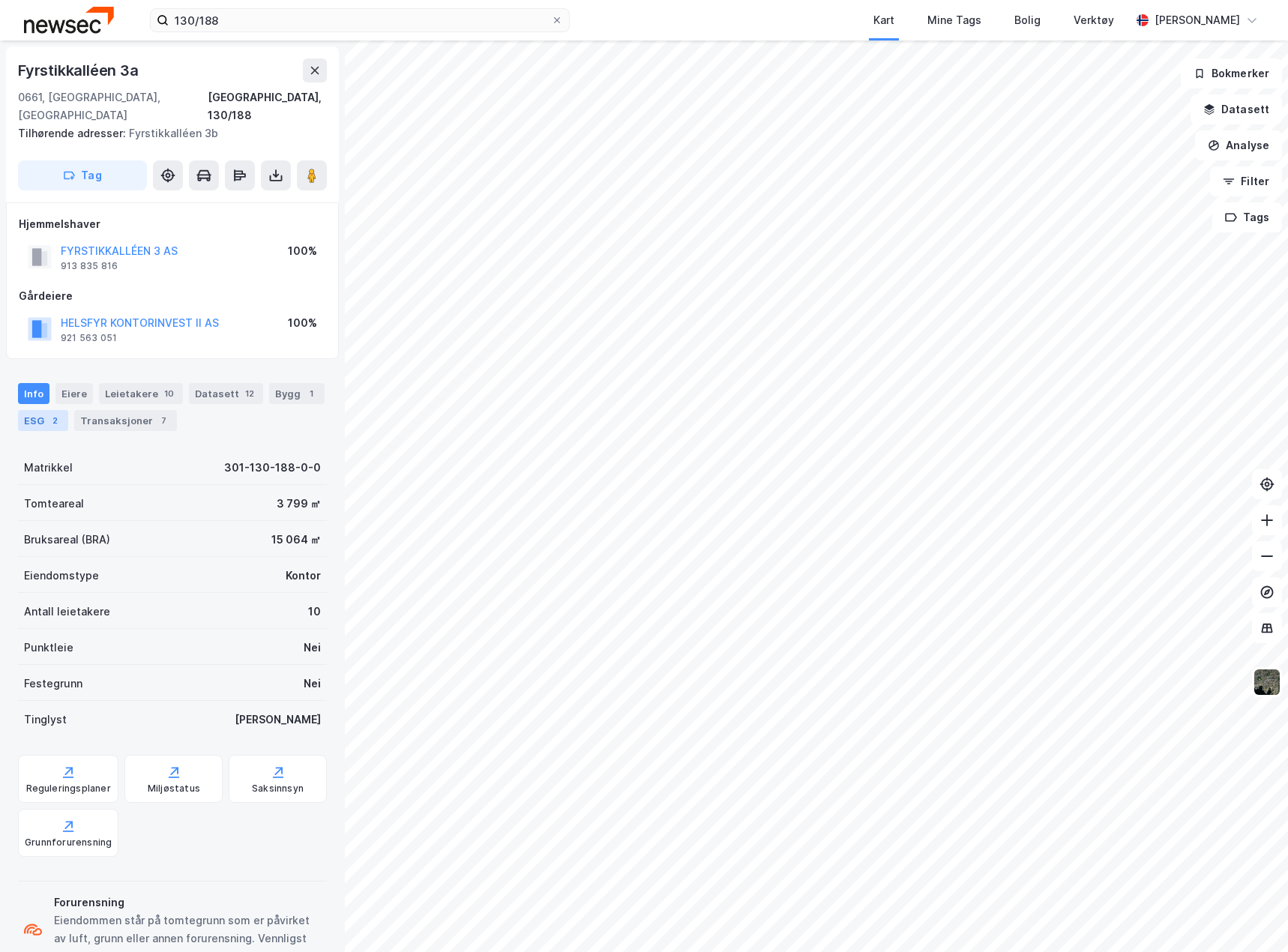
click at [39, 410] on div "ESG 2" at bounding box center [43, 420] width 50 height 21
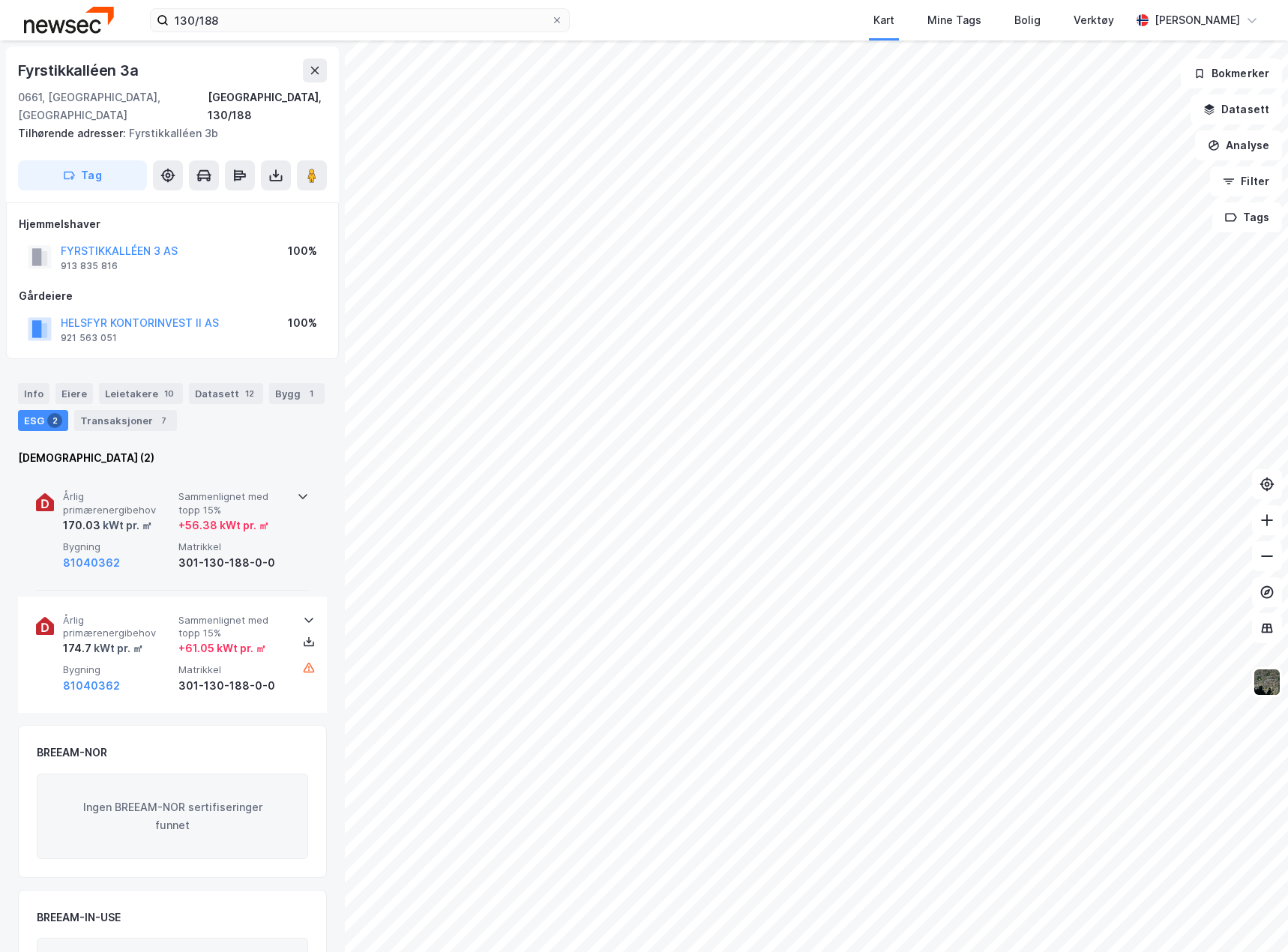
click at [290, 541] on div "Årlig primærenergibehov 170.03 kWt pr. ㎡ Sammenlignet med topp 15% + 56.38 kWt …" at bounding box center [172, 531] width 273 height 117
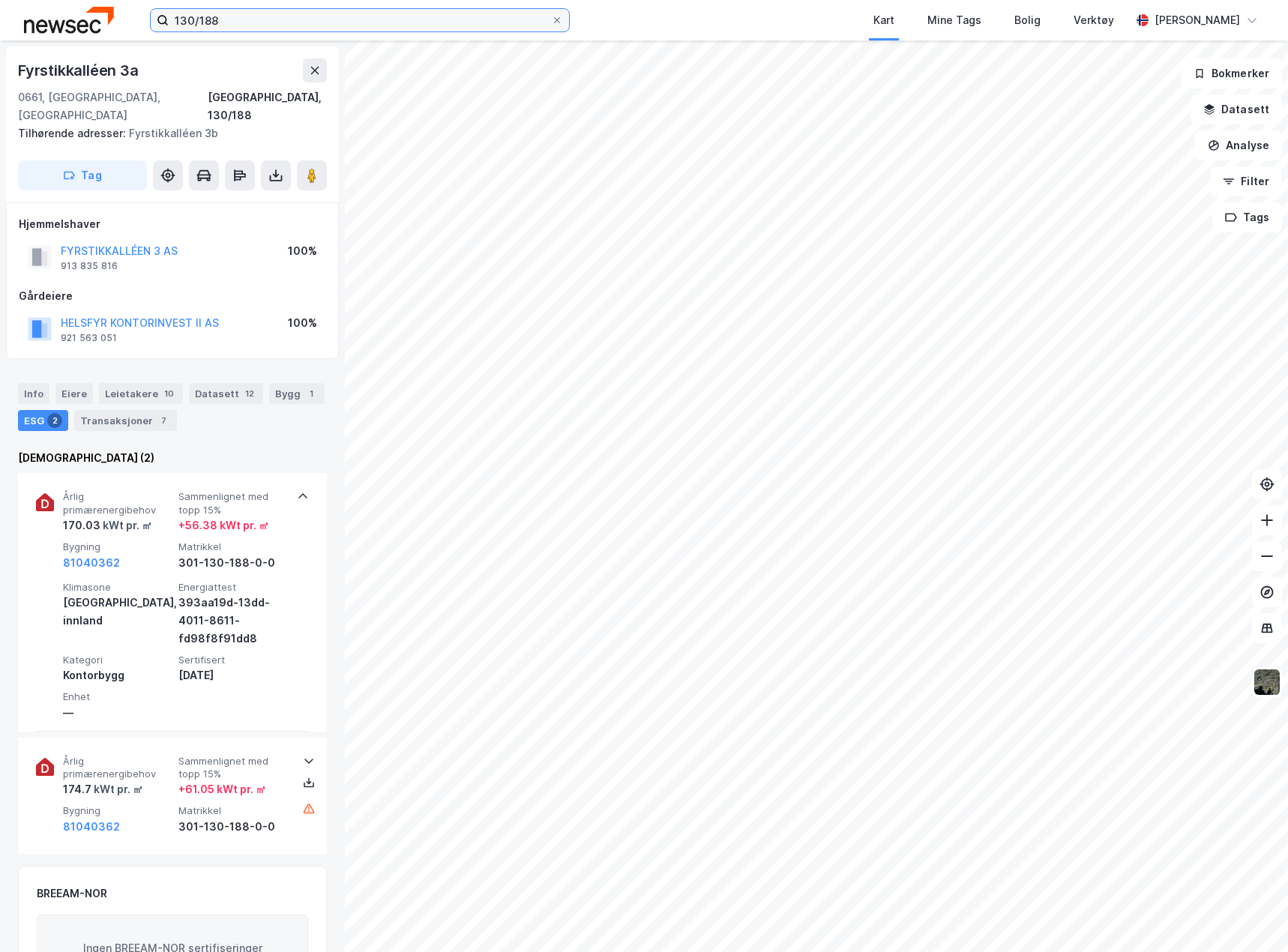
click at [416, 13] on input "130/188" at bounding box center [360, 20] width 382 height 23
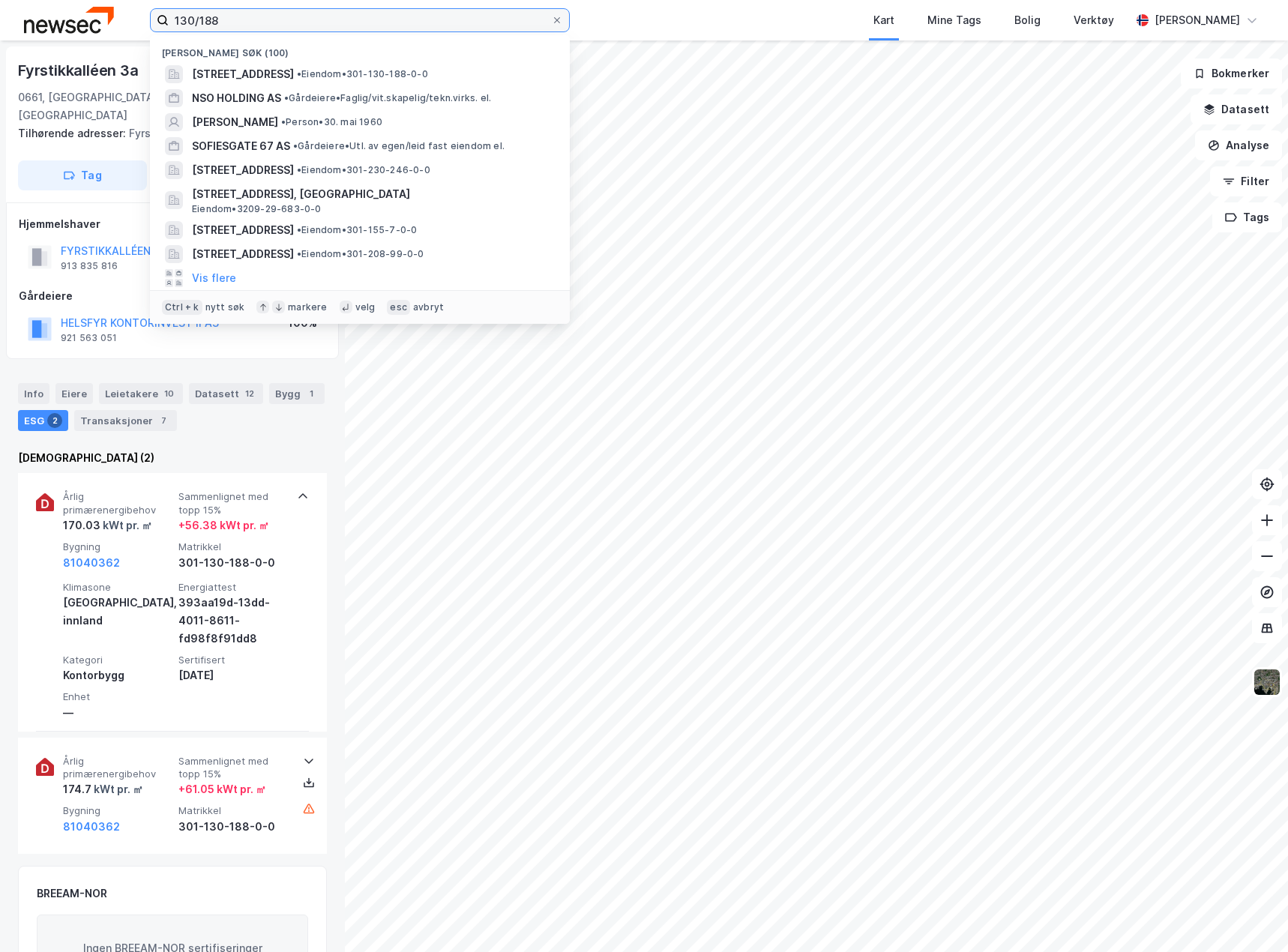
click at [416, 13] on input "130/188" at bounding box center [360, 20] width 382 height 23
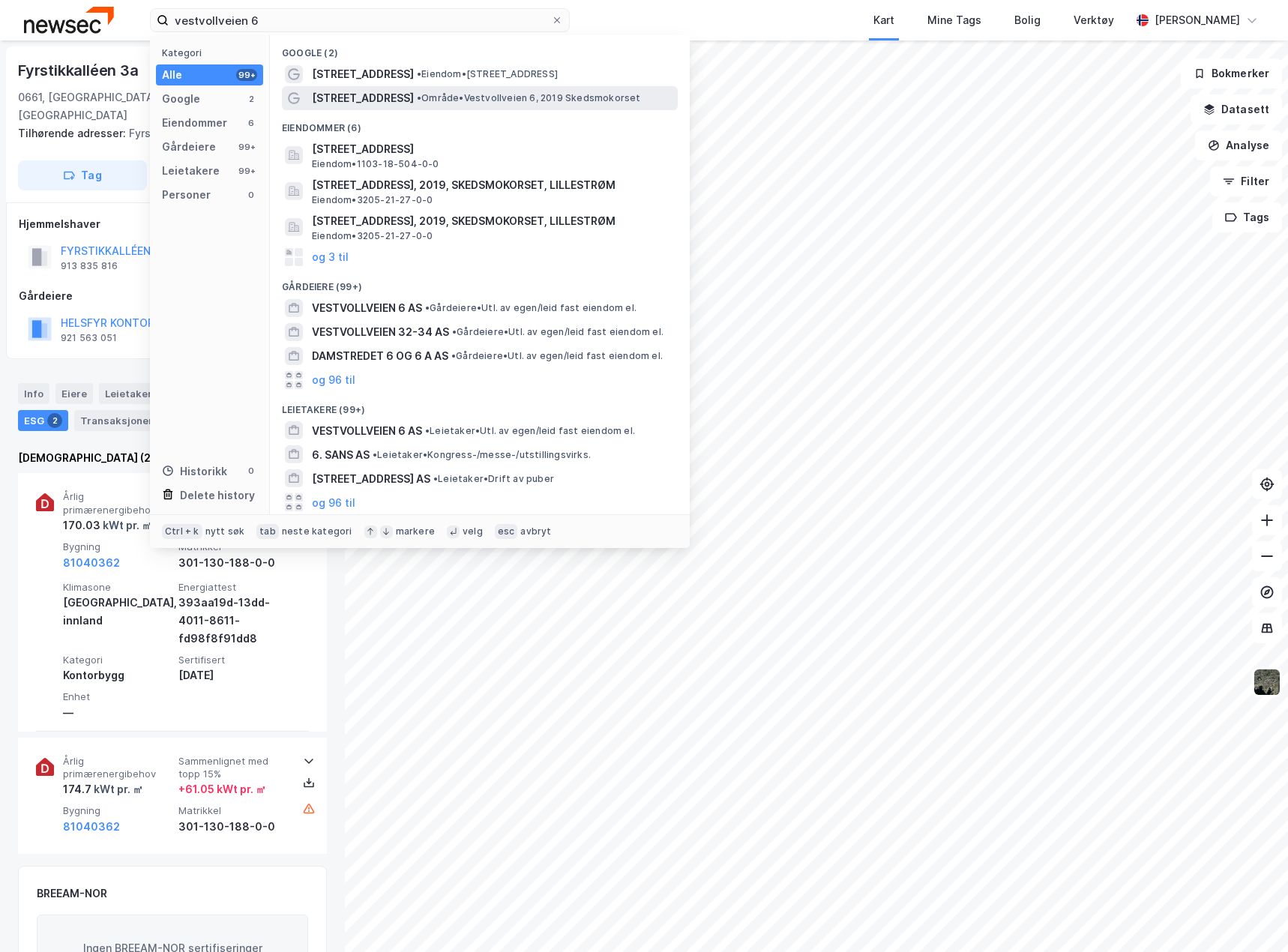
click at [439, 92] on span "• Område • Vestvollveien 6, 2019 Skedsmokorset" at bounding box center [528, 98] width 224 height 12
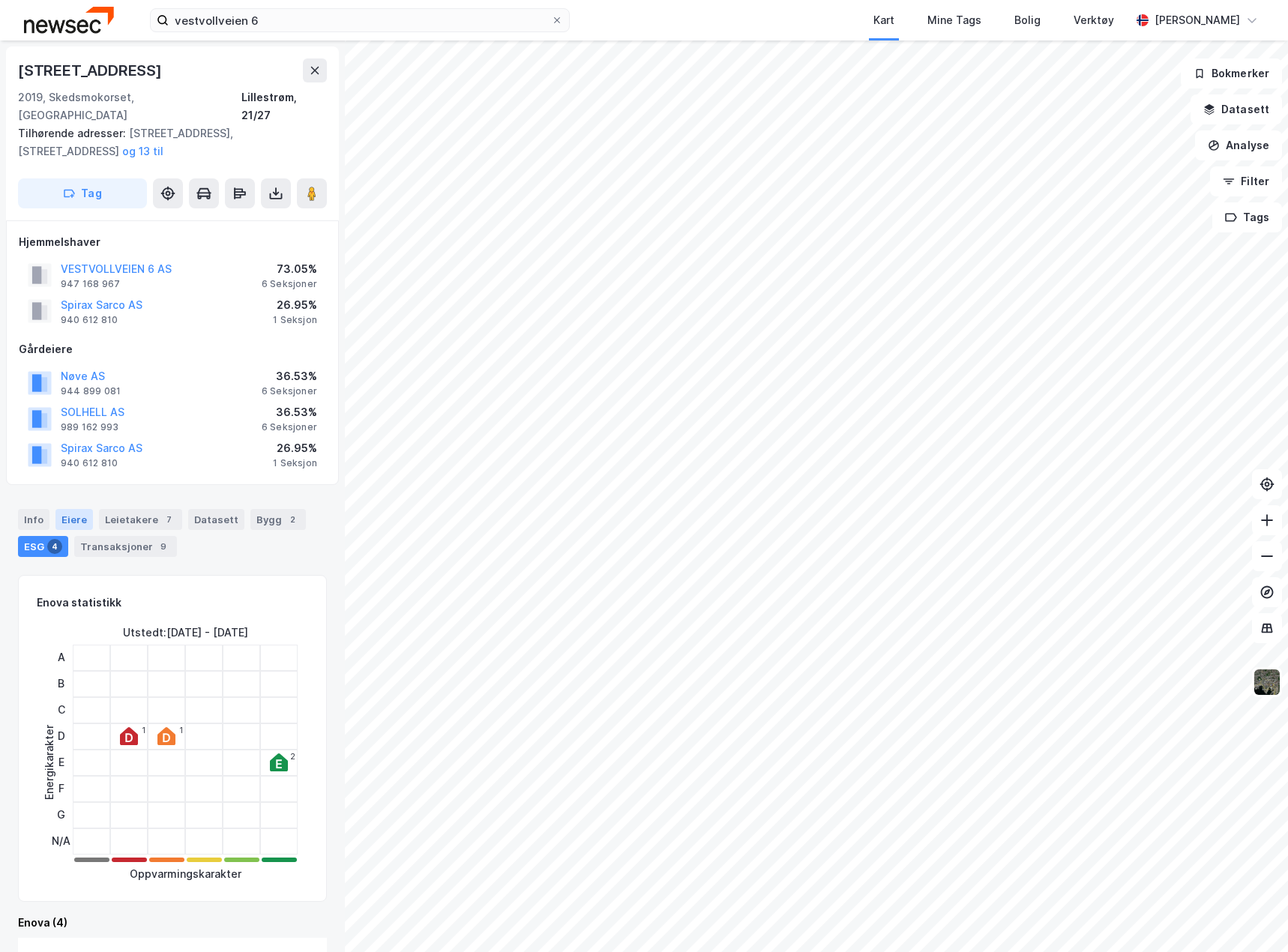
click at [71, 509] on div "Eiere" at bounding box center [74, 519] width 38 height 21
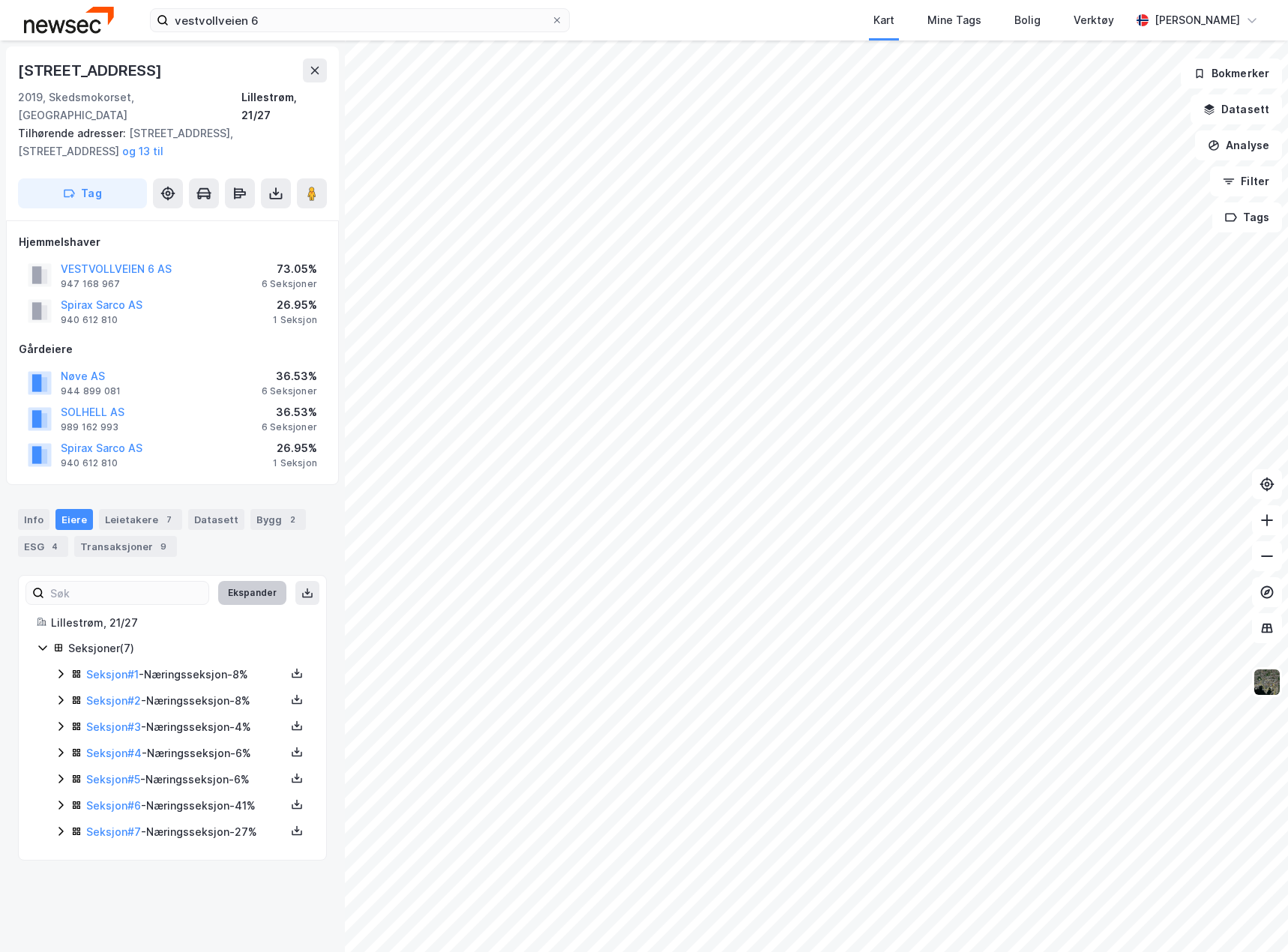
click at [245, 581] on button "Ekspander" at bounding box center [252, 592] width 68 height 24
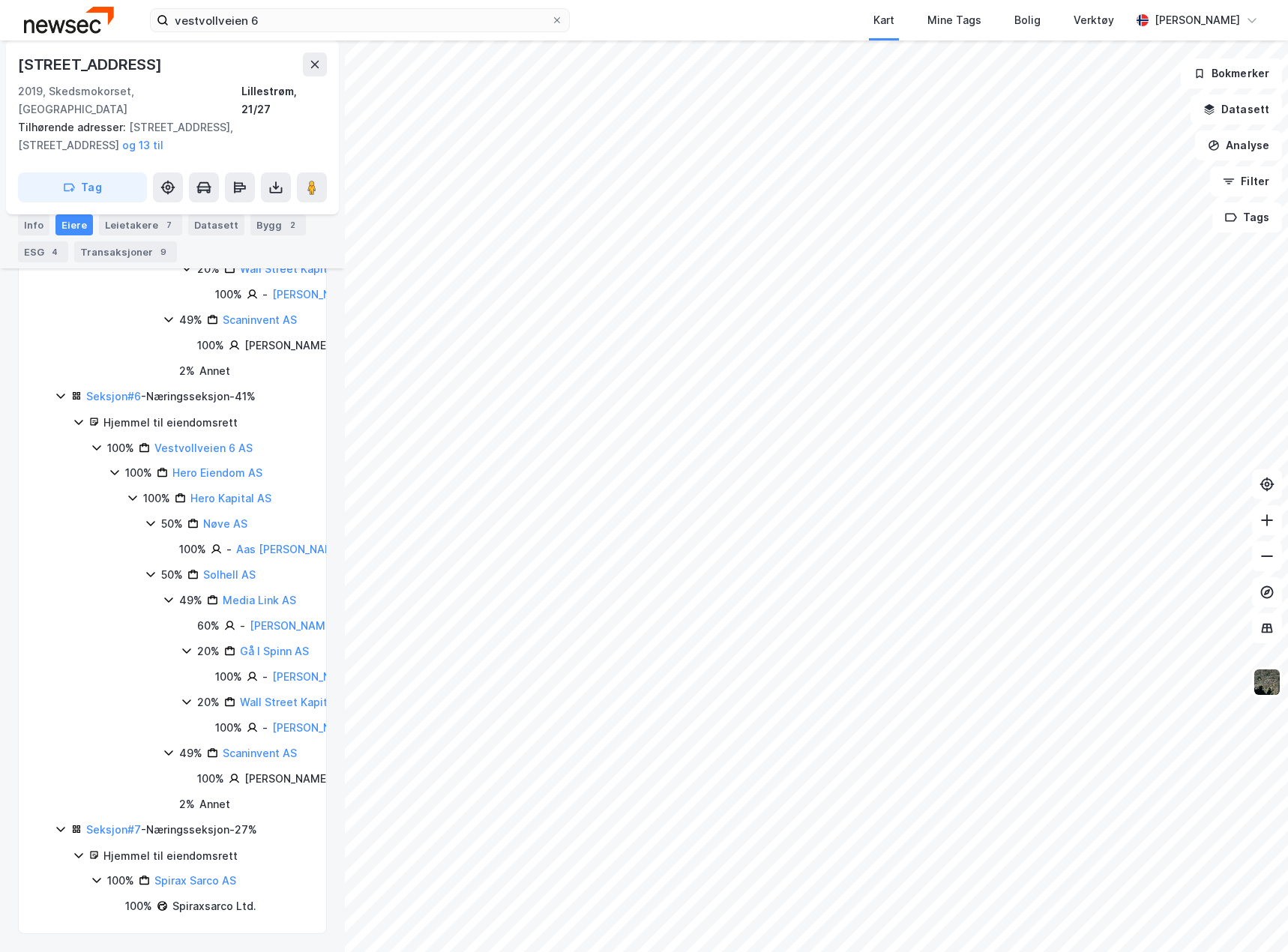
scroll to position [2977, 0]
click at [118, 823] on link "Seksjon # 7" at bounding box center [113, 829] width 55 height 13
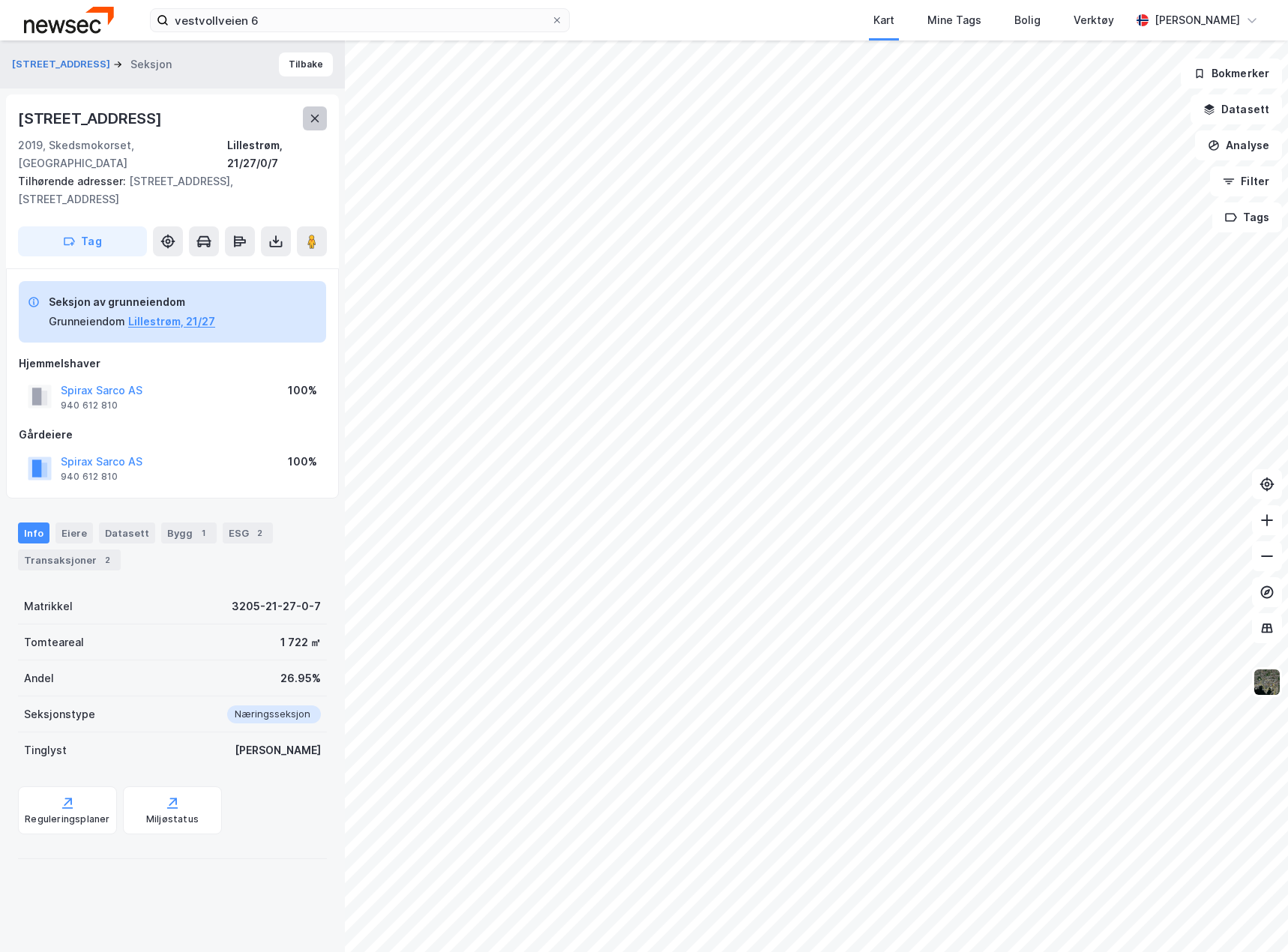
click at [315, 113] on icon at bounding box center [315, 118] width 12 height 12
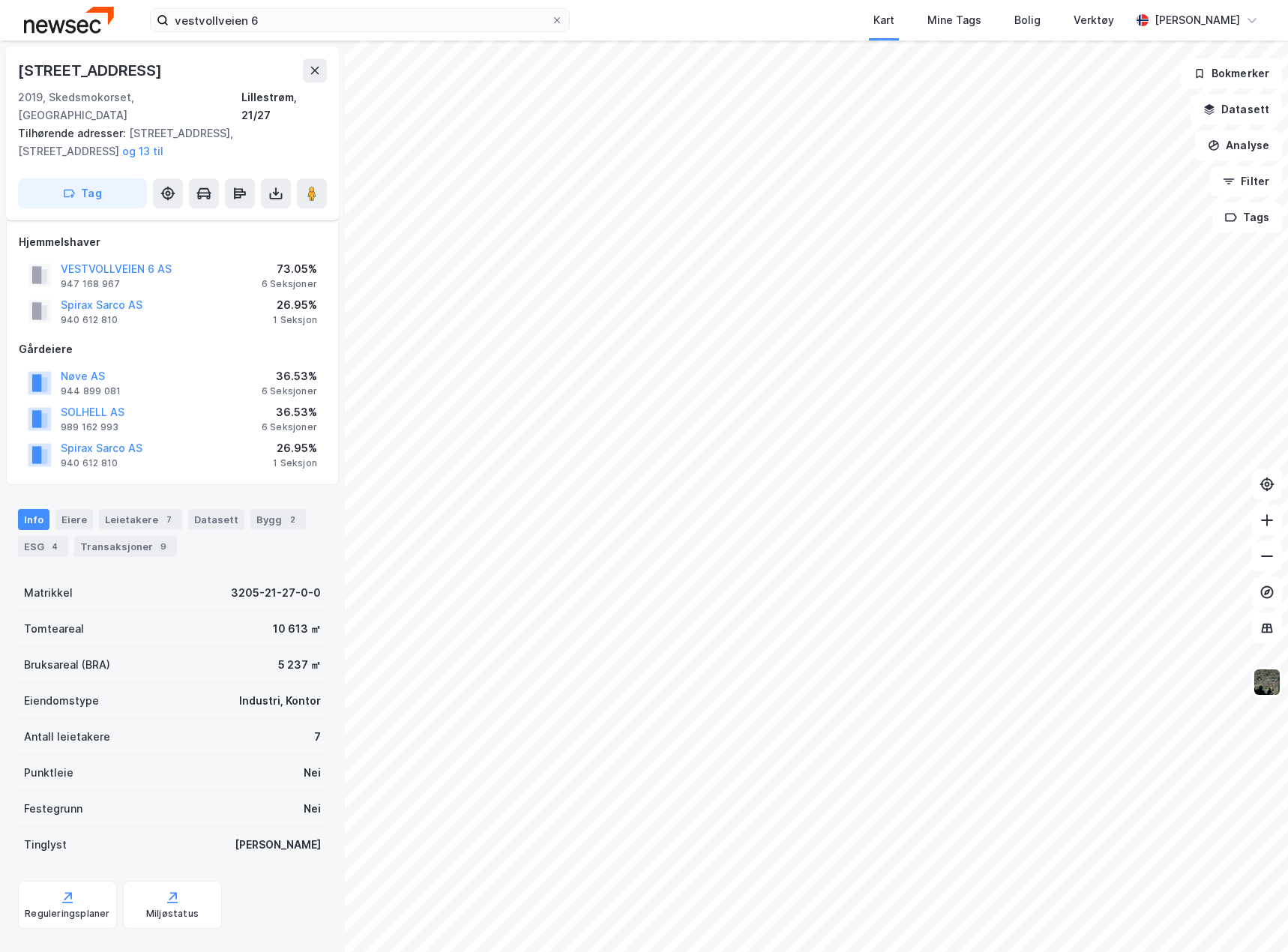
scroll to position [129, 0]
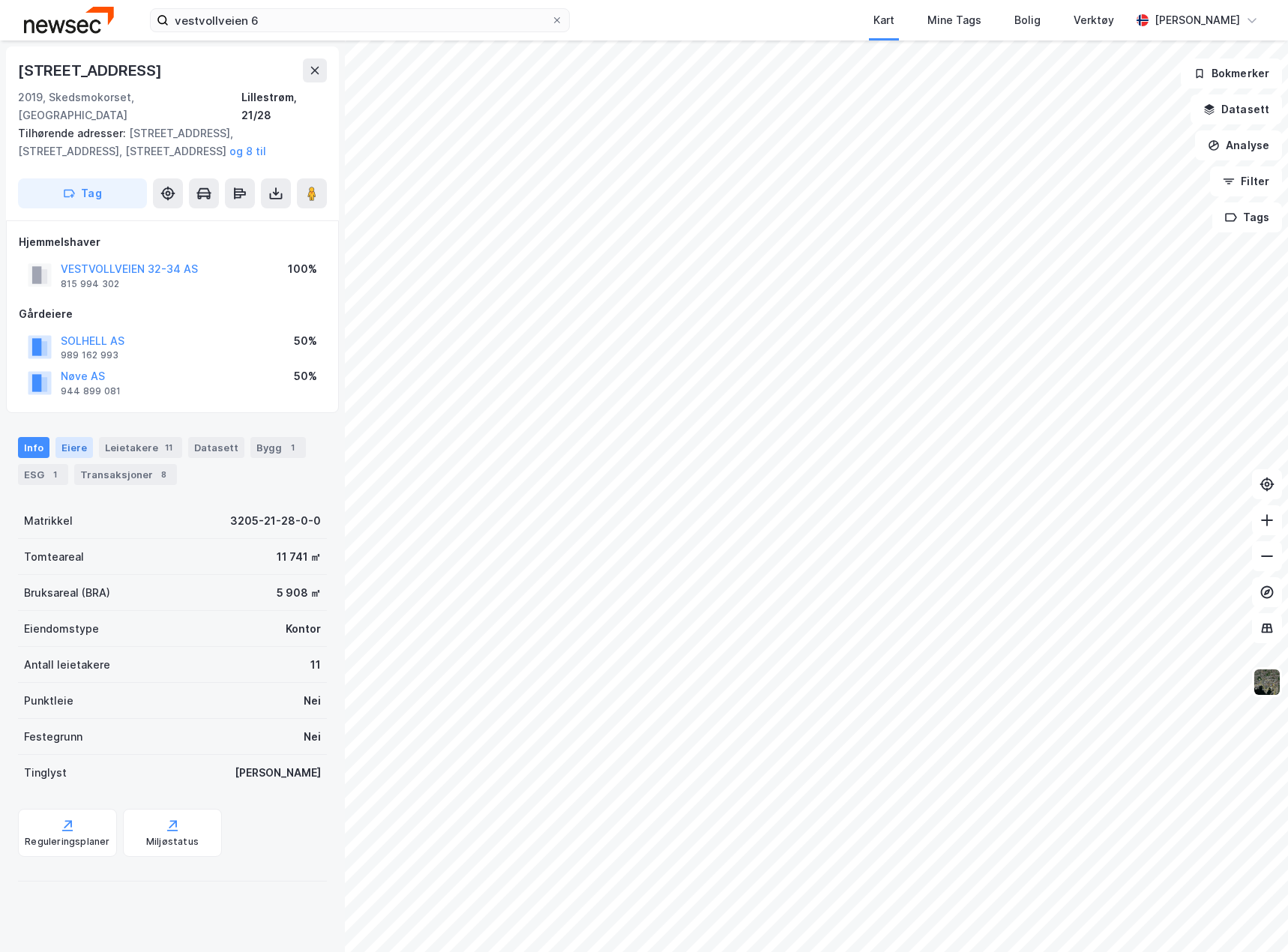
click at [71, 437] on div "Eiere" at bounding box center [74, 447] width 38 height 21
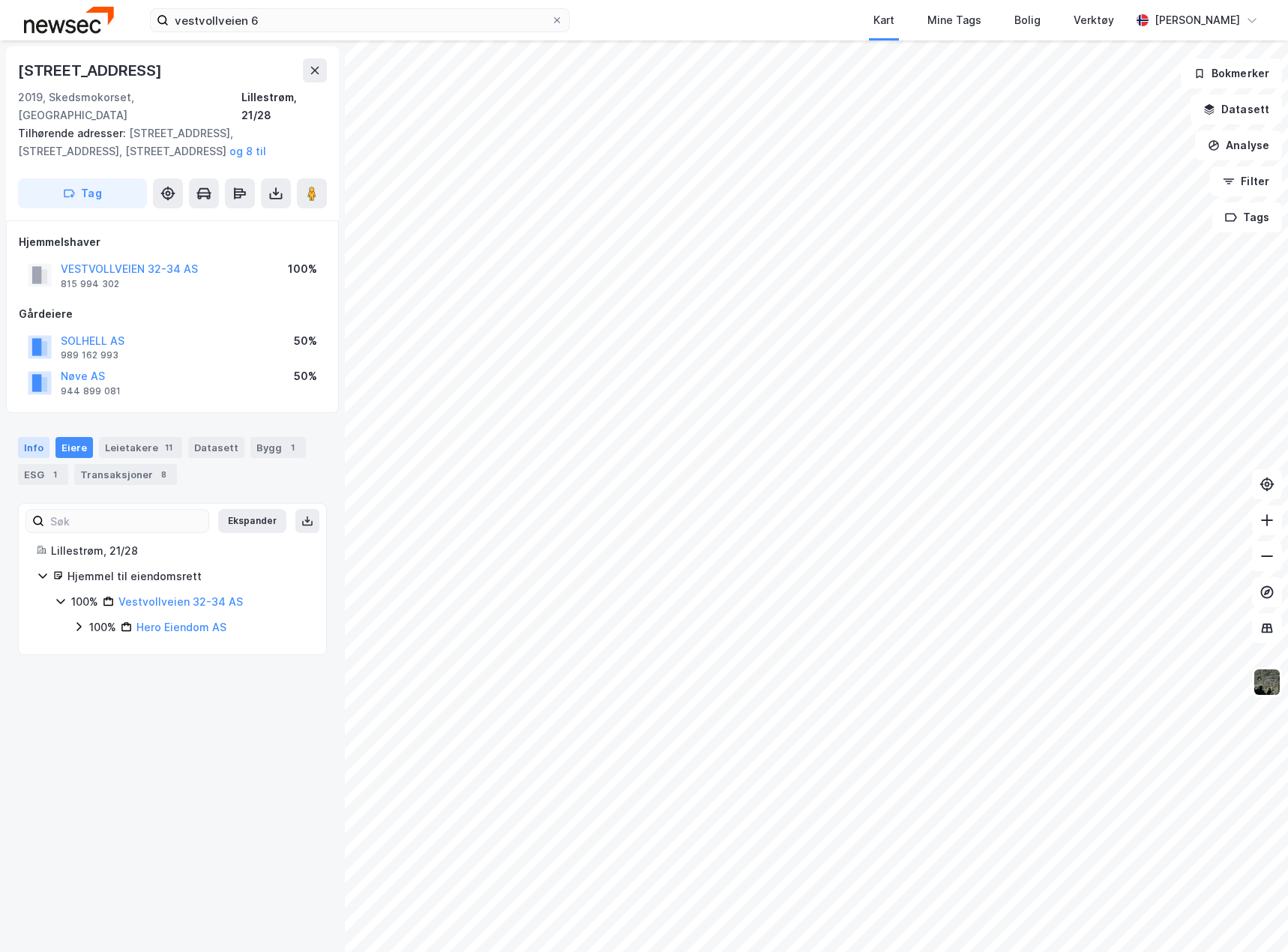
click at [26, 437] on div "Info" at bounding box center [33, 447] width 31 height 21
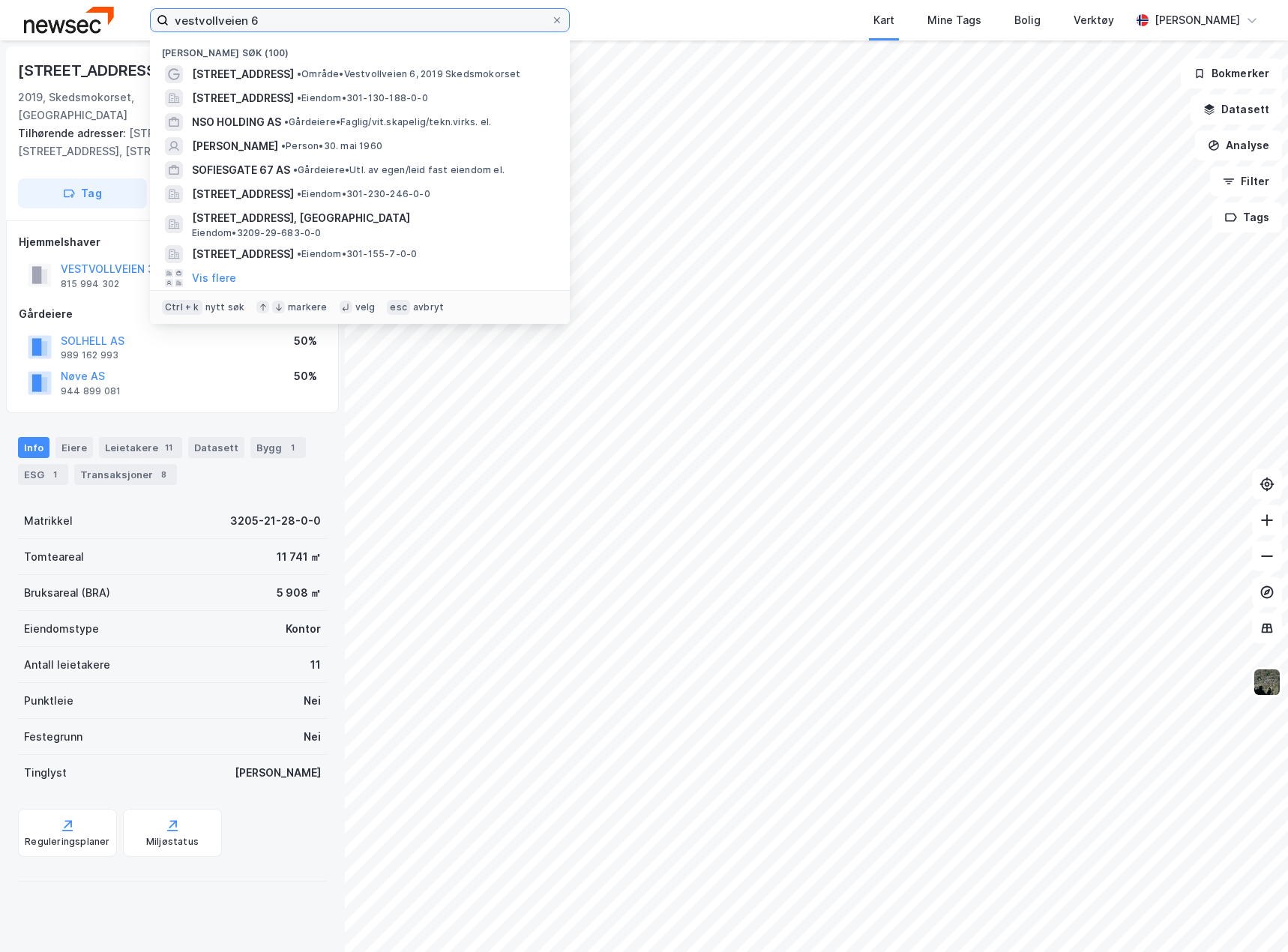
click at [384, 24] on input "vestvollveien 6" at bounding box center [360, 20] width 382 height 23
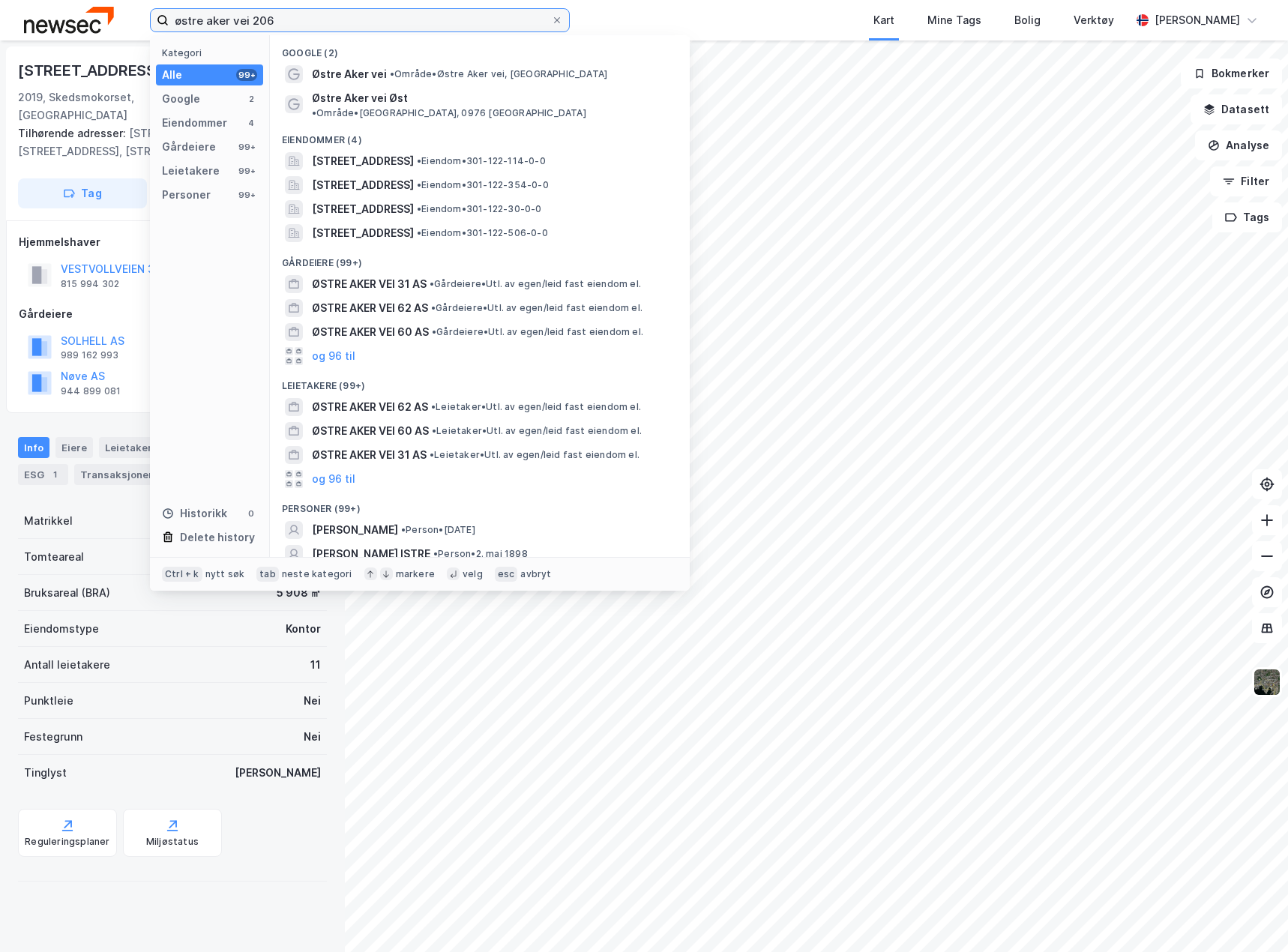
type input "østre aker vei 206"
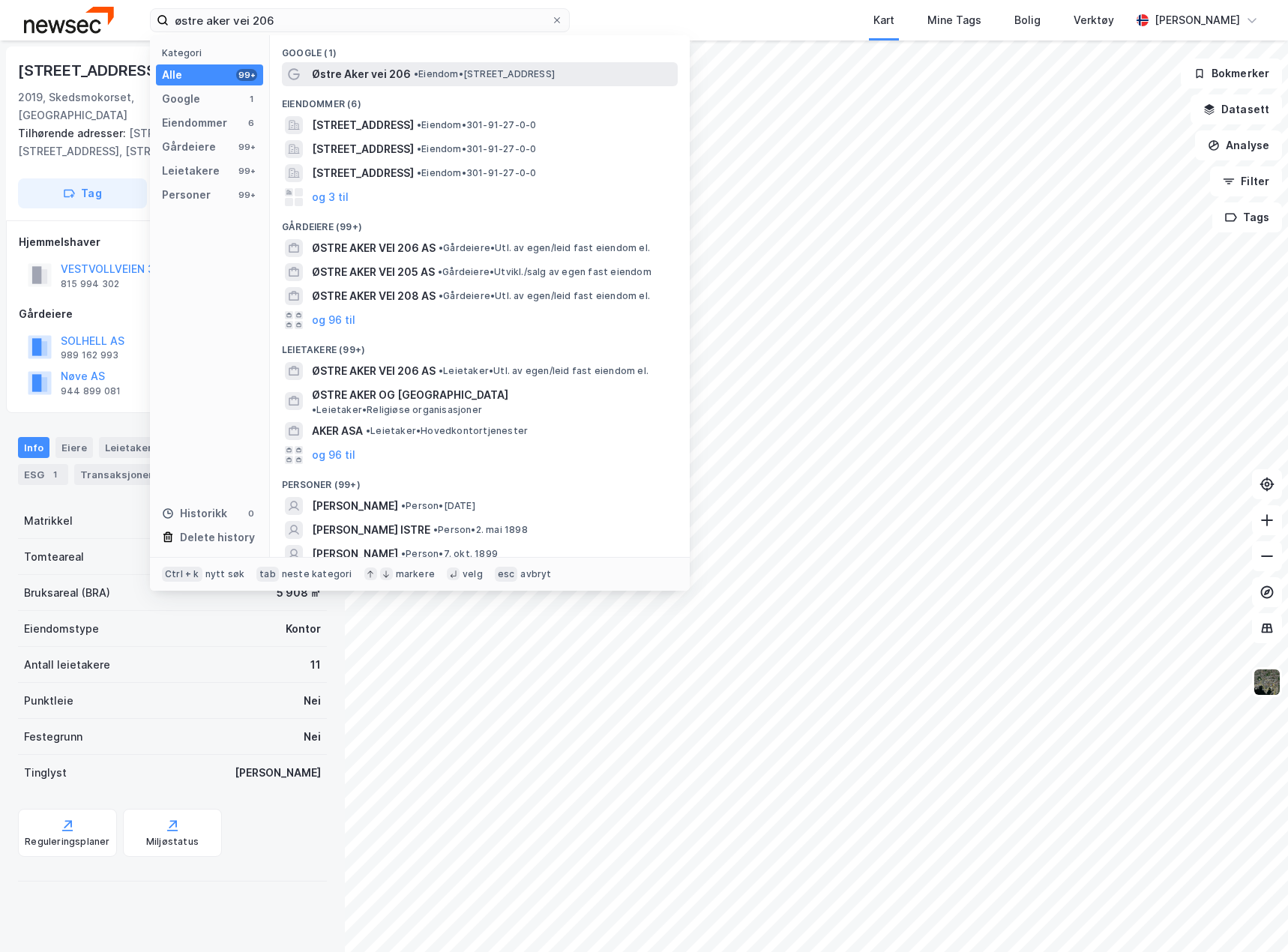
click at [381, 76] on span "Østre Aker vei 206" at bounding box center [361, 74] width 99 height 18
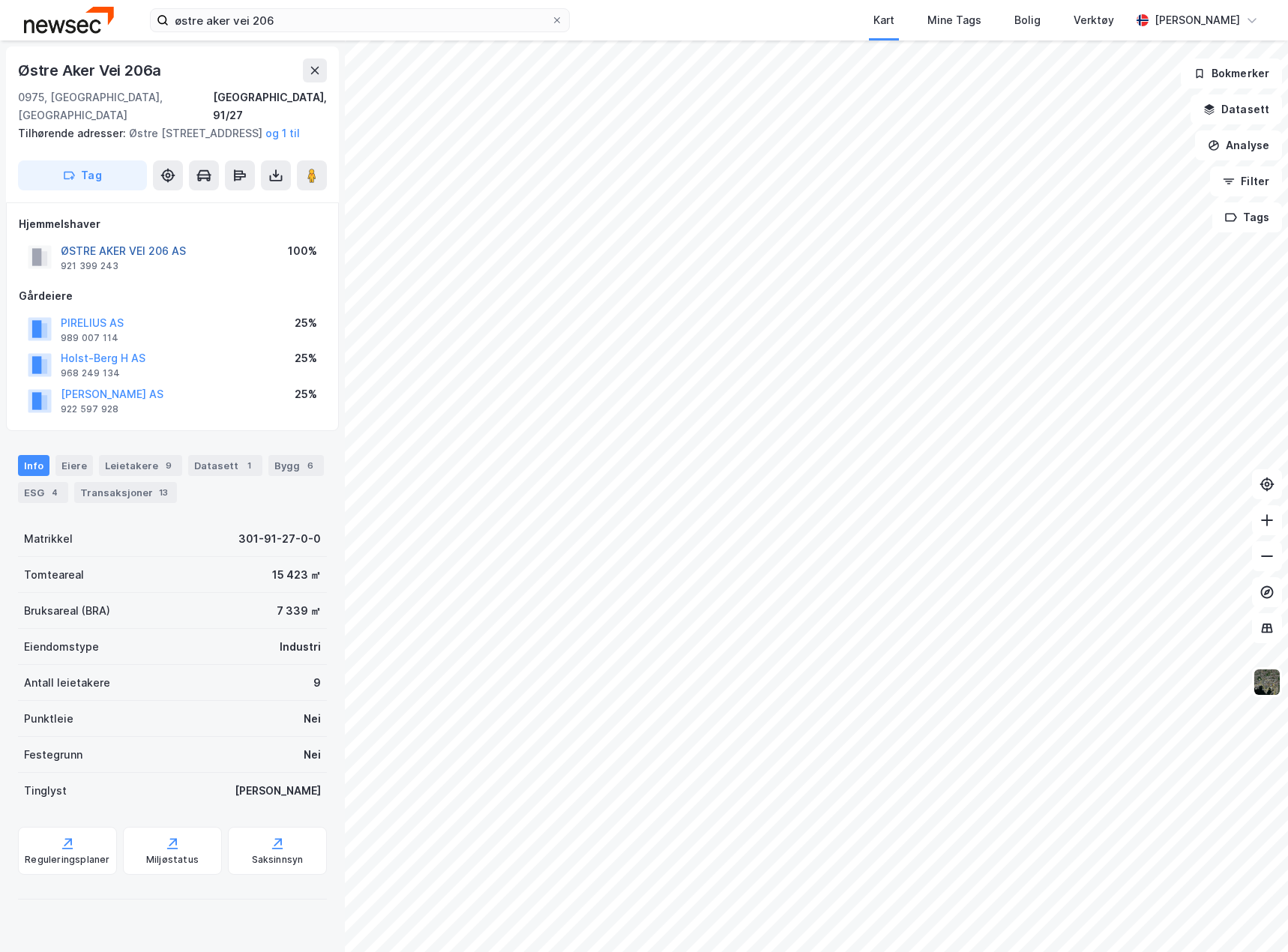
click at [0, 0] on button "ØSTRE AKER VEI 206 AS" at bounding box center [0, 0] width 0 height 0
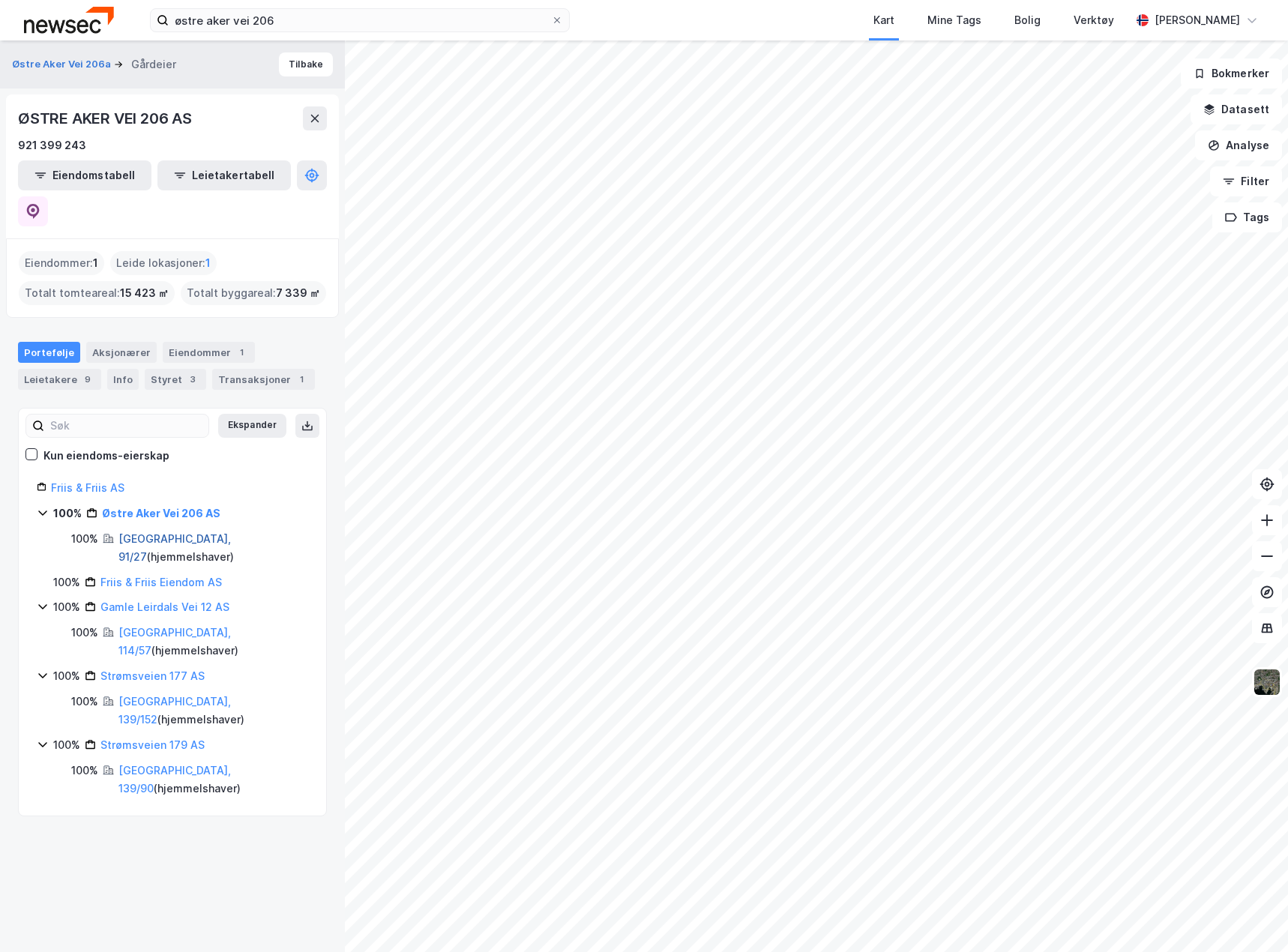
click at [163, 532] on link "[GEOGRAPHIC_DATA], 91/27" at bounding box center [175, 547] width 113 height 31
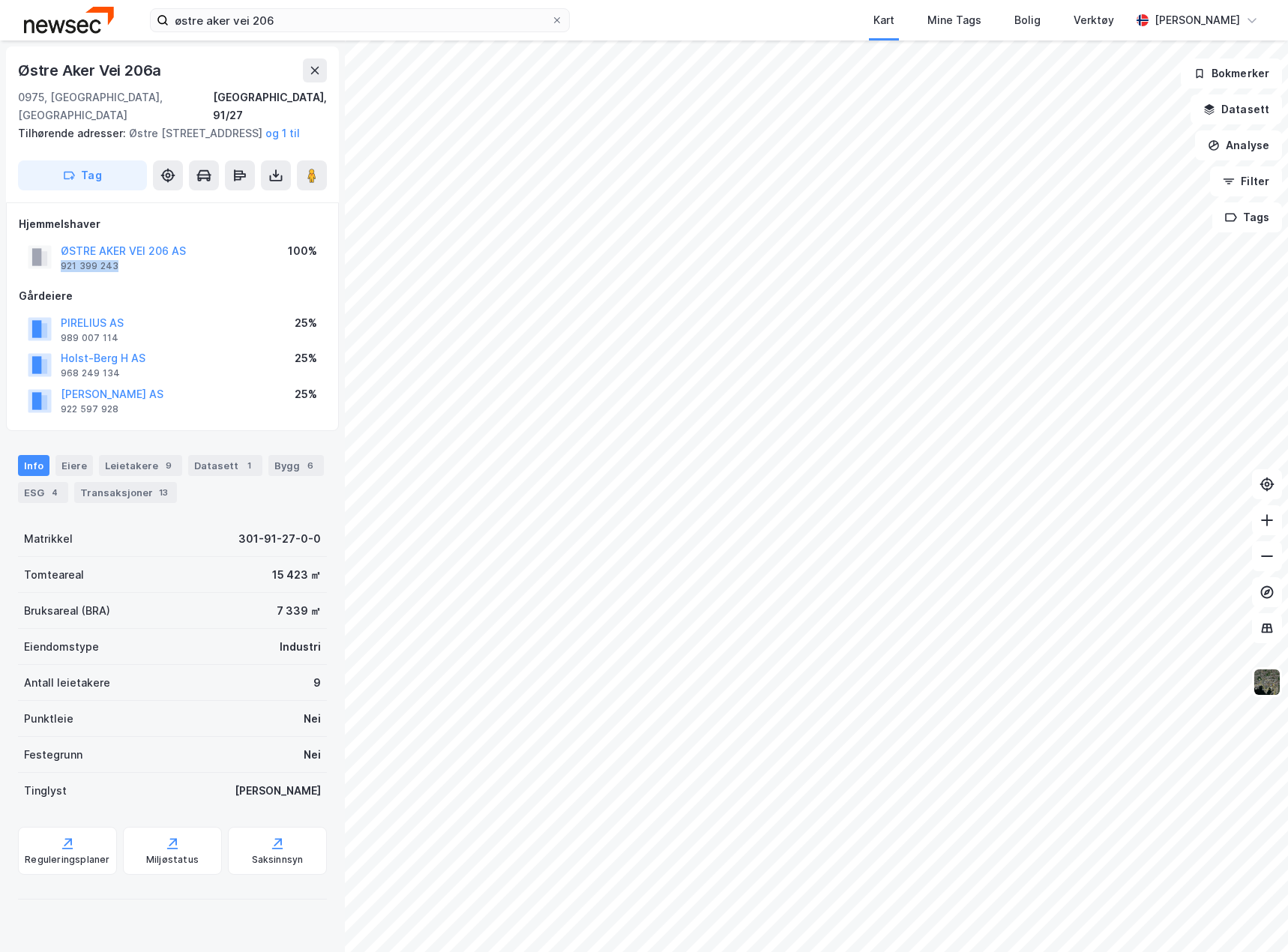
drag, startPoint x: 122, startPoint y: 267, endPoint x: 59, endPoint y: 269, distance: 63.0
click at [59, 269] on div "ØSTRE AKER VEI 206 AS 921 399 243" at bounding box center [107, 257] width 158 height 30
click at [0, 0] on button "ØSTRE AKER VEI 206 AS" at bounding box center [0, 0] width 0 height 0
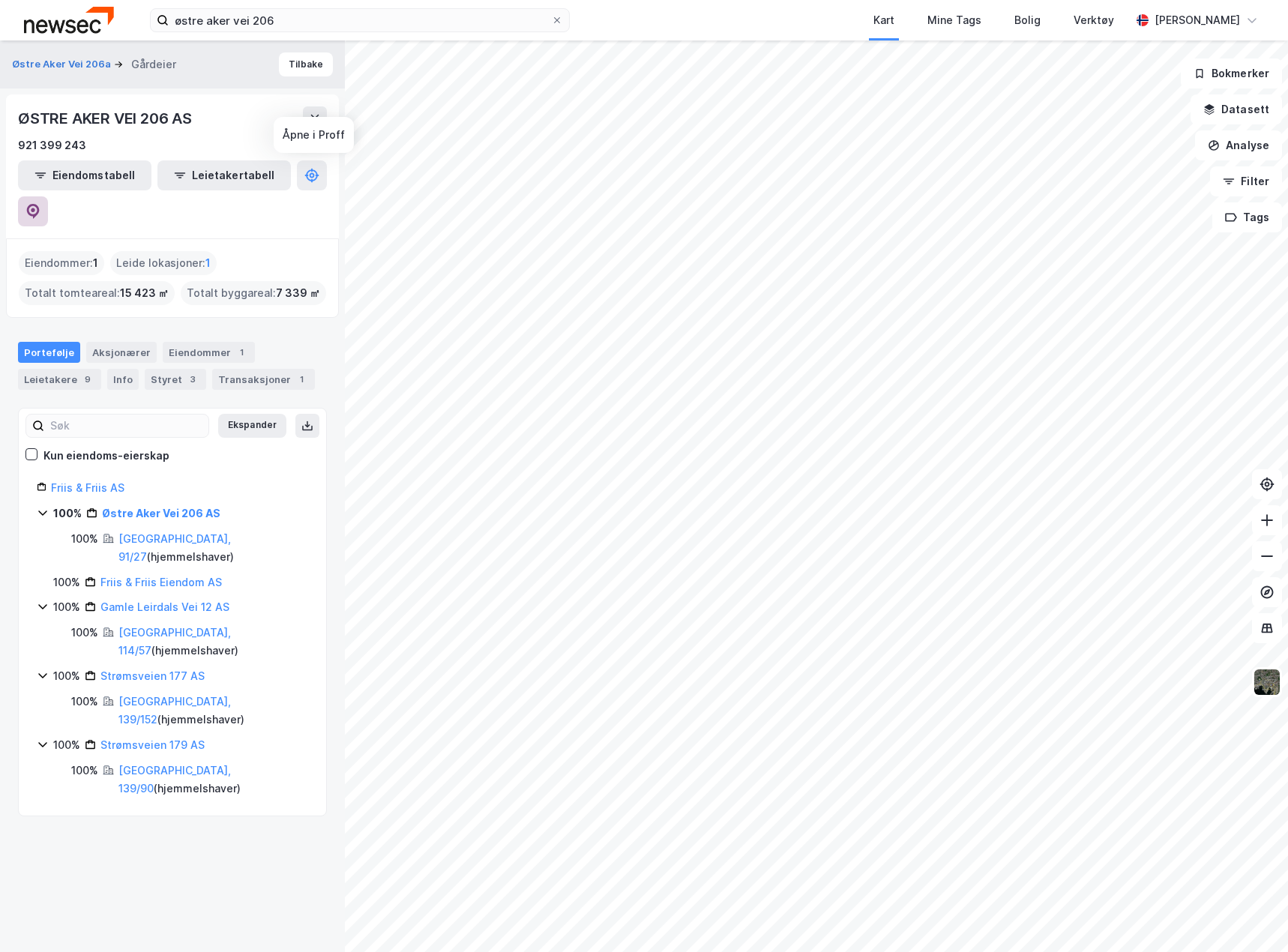
click at [40, 204] on icon at bounding box center [33, 212] width 15 height 15
